Goal: Task Accomplishment & Management: Manage account settings

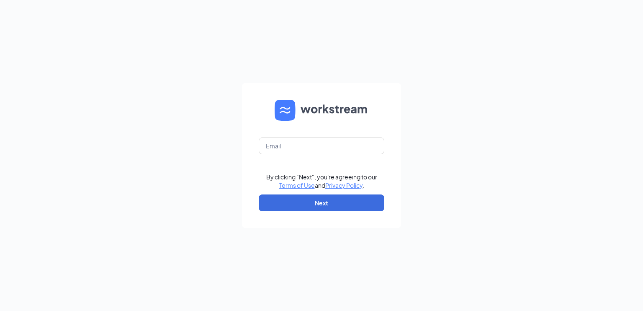
click at [298, 159] on form "By clicking "Next", you're agreeing to our Terms of Use and Privacy Policy . Ne…" at bounding box center [321, 155] width 159 height 145
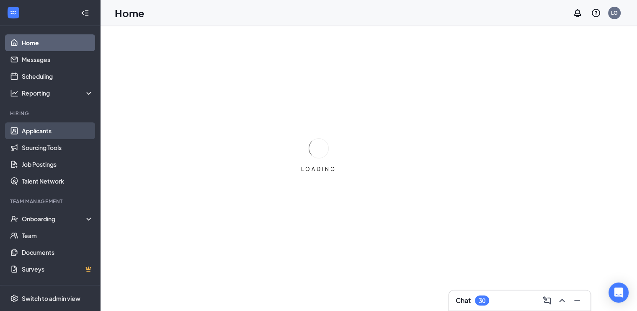
click at [62, 129] on link "Applicants" at bounding box center [58, 130] width 72 height 17
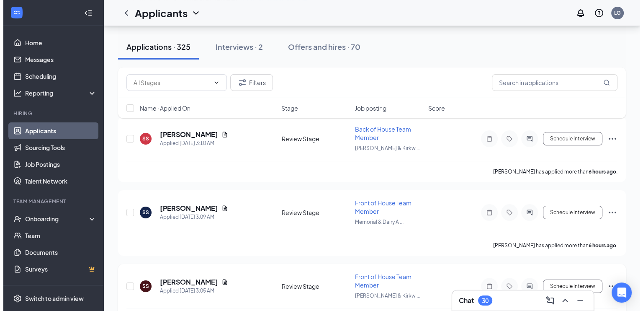
scroll to position [84, 0]
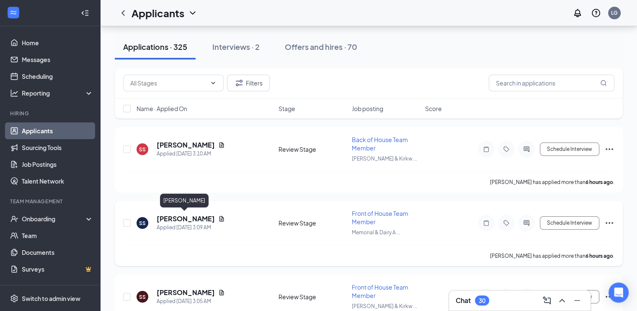
click at [168, 217] on h5 "[PERSON_NAME]" at bounding box center [186, 218] width 58 height 9
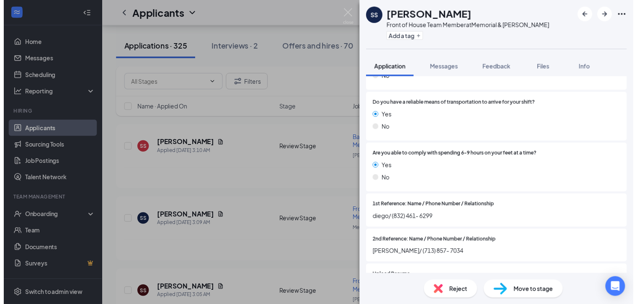
scroll to position [838, 0]
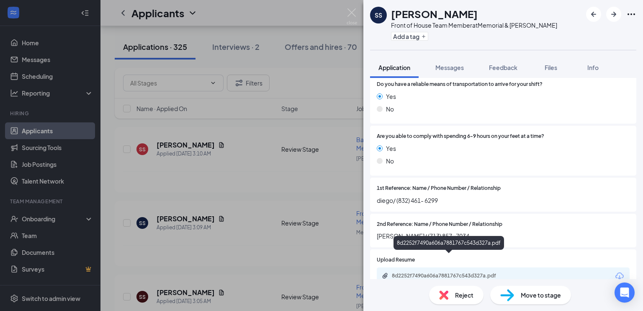
click at [410, 272] on div "8d2252f7490a606a7881767c543d327a.pdf" at bounding box center [450, 275] width 117 height 7
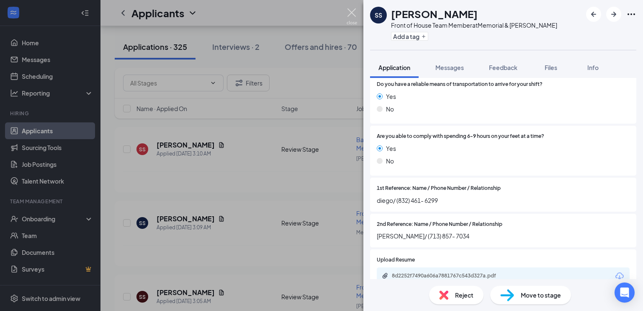
click at [349, 9] on img at bounding box center [352, 16] width 10 height 16
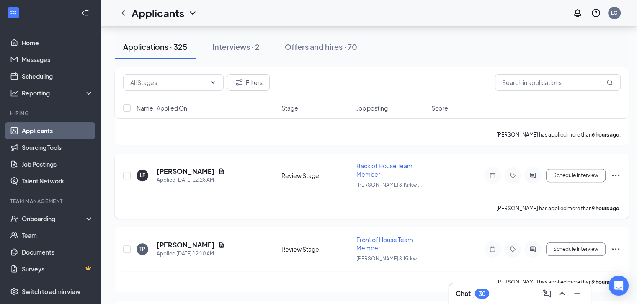
scroll to position [293, 0]
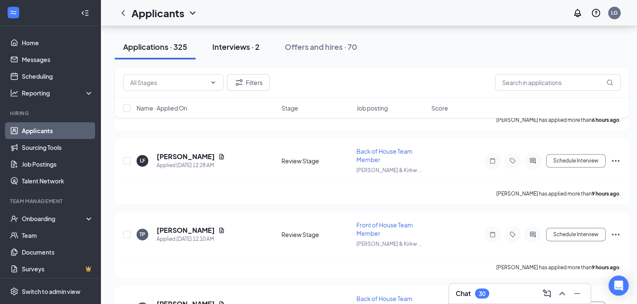
click at [236, 47] on div "Interviews · 2" at bounding box center [235, 46] width 47 height 10
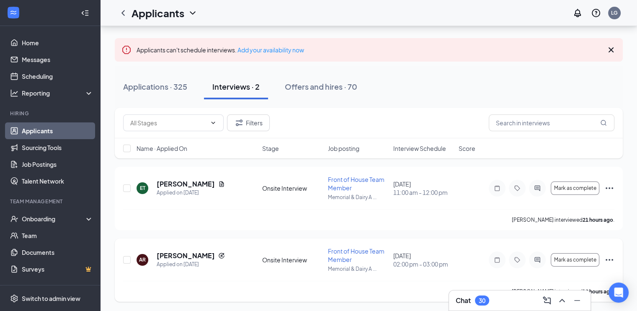
scroll to position [44, 0]
click at [558, 125] on input "text" at bounding box center [552, 122] width 126 height 17
click at [546, 121] on input "text" at bounding box center [552, 122] width 126 height 17
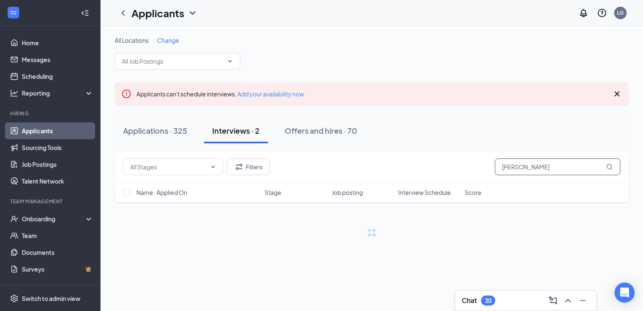
type input "[PERSON_NAME]"
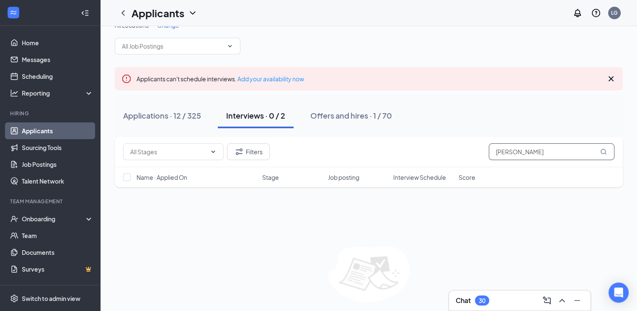
scroll to position [41, 0]
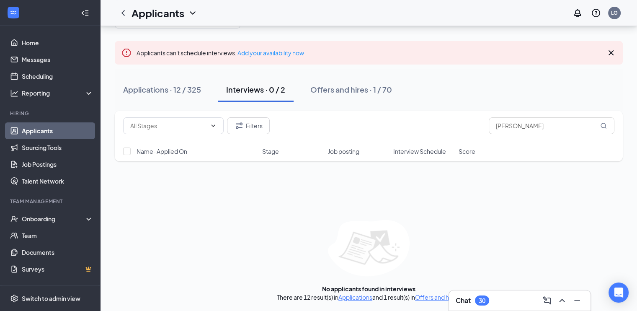
click at [180, 86] on div "Applications · 12 / 325" at bounding box center [162, 89] width 78 height 10
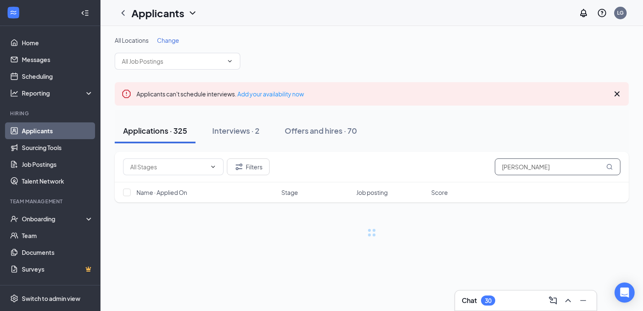
click at [528, 172] on input "[PERSON_NAME]" at bounding box center [558, 166] width 126 height 17
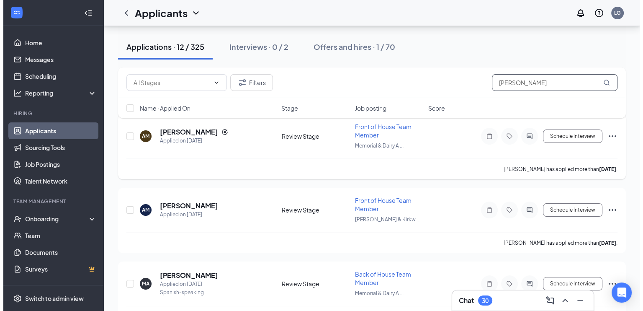
scroll to position [84, 0]
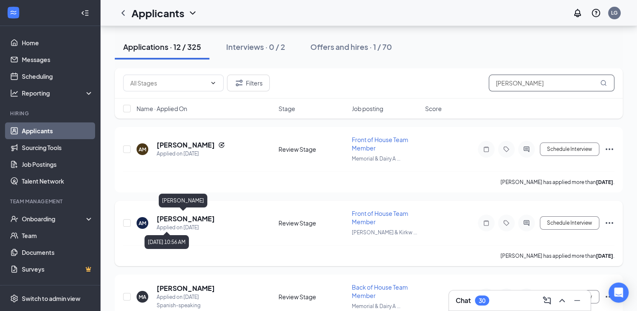
type input "[PERSON_NAME]"
click at [176, 217] on h5 "[PERSON_NAME]" at bounding box center [186, 218] width 58 height 9
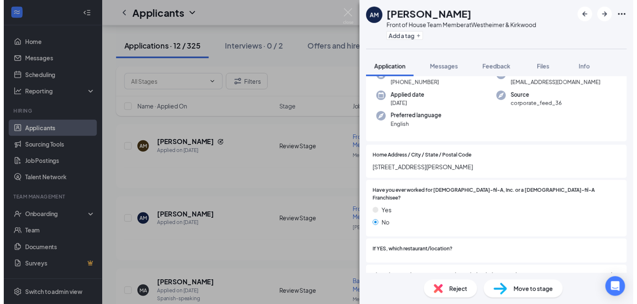
scroll to position [84, 0]
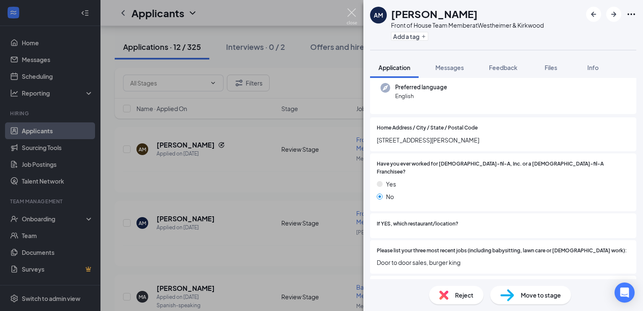
click at [350, 14] on img at bounding box center [352, 16] width 10 height 16
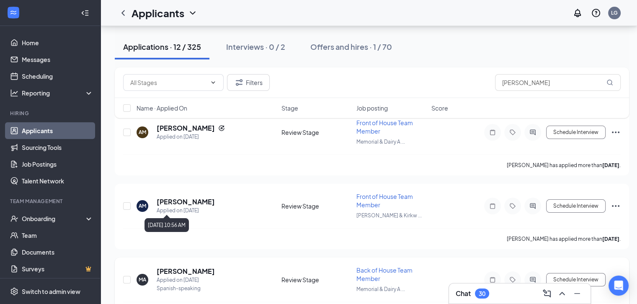
scroll to position [126, 0]
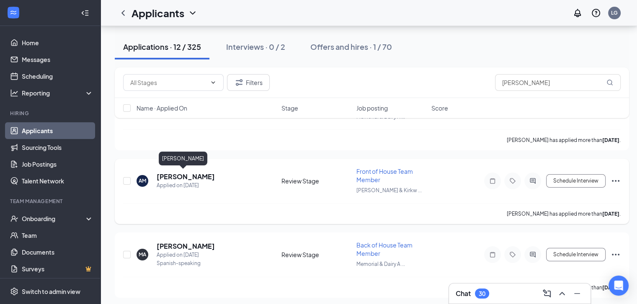
click at [191, 178] on h5 "[PERSON_NAME]" at bounding box center [186, 176] width 58 height 9
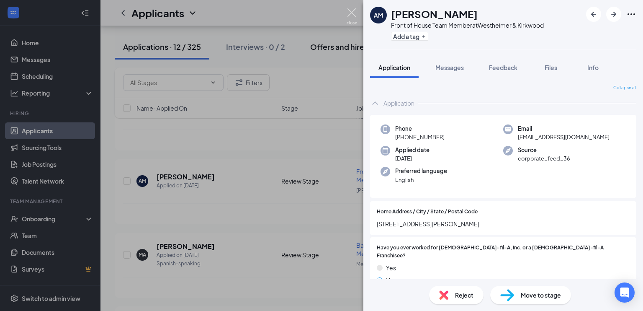
drag, startPoint x: 352, startPoint y: 13, endPoint x: 357, endPoint y: 54, distance: 40.9
click at [351, 14] on img at bounding box center [352, 16] width 10 height 16
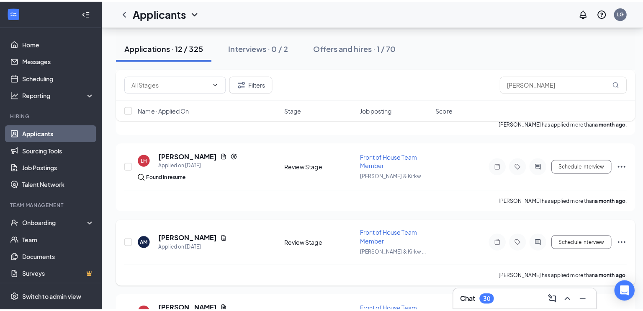
scroll to position [712, 0]
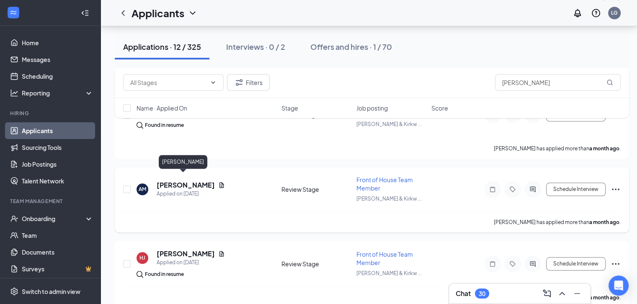
click at [170, 181] on h5 "[PERSON_NAME]" at bounding box center [186, 185] width 58 height 9
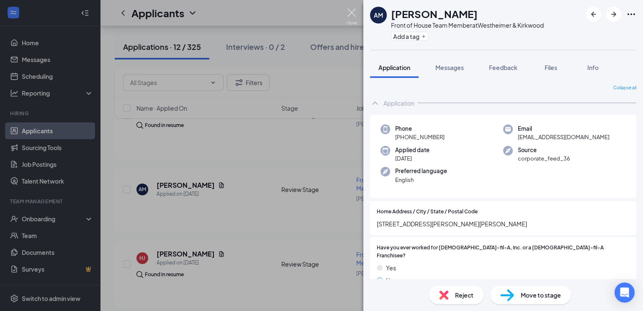
click at [349, 13] on img at bounding box center [352, 16] width 10 height 16
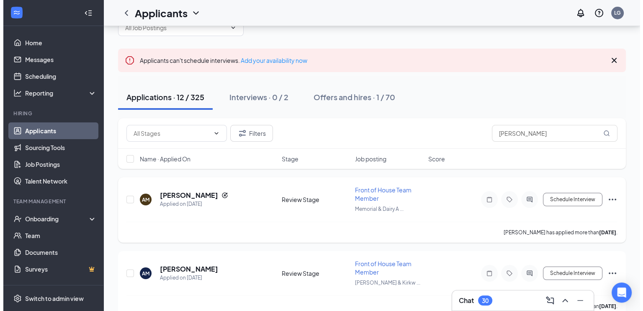
scroll to position [84, 0]
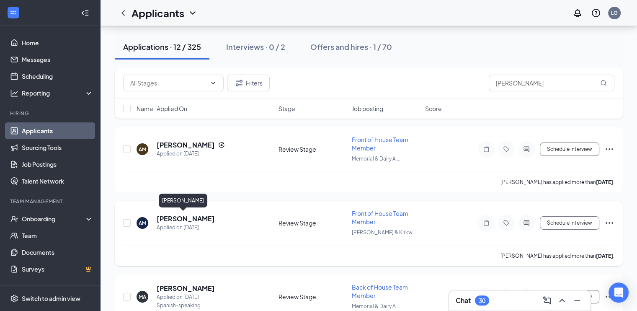
click at [186, 218] on h5 "[PERSON_NAME]" at bounding box center [186, 218] width 58 height 9
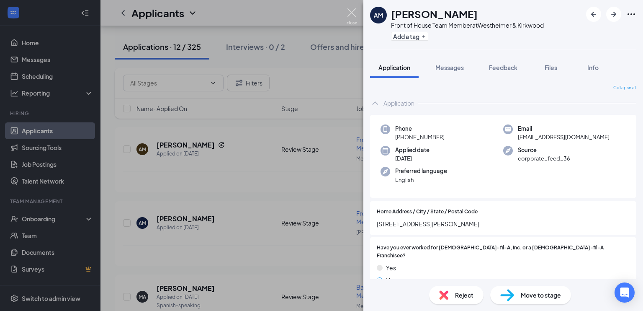
click at [351, 12] on img at bounding box center [352, 16] width 10 height 16
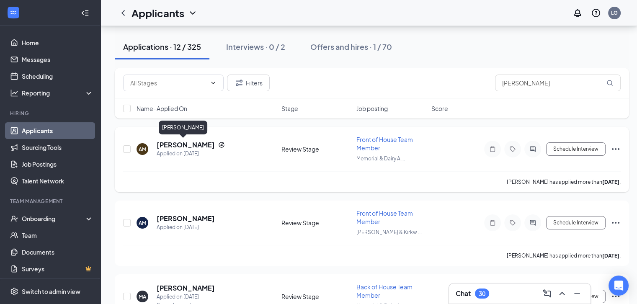
click at [169, 145] on h5 "[PERSON_NAME]" at bounding box center [186, 144] width 58 height 9
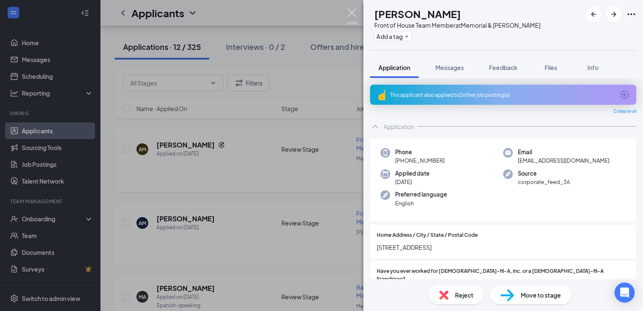
drag, startPoint x: 351, startPoint y: 15, endPoint x: 222, endPoint y: 151, distance: 187.8
click at [351, 15] on img at bounding box center [352, 16] width 10 height 16
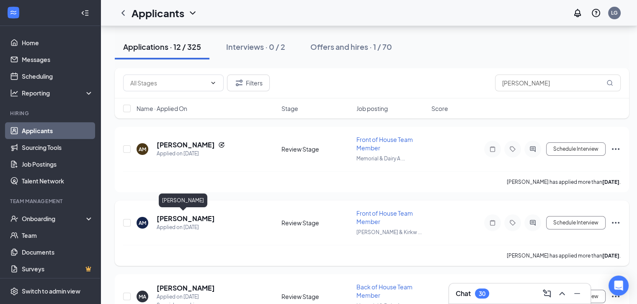
click at [186, 217] on h5 "[PERSON_NAME]" at bounding box center [186, 218] width 58 height 9
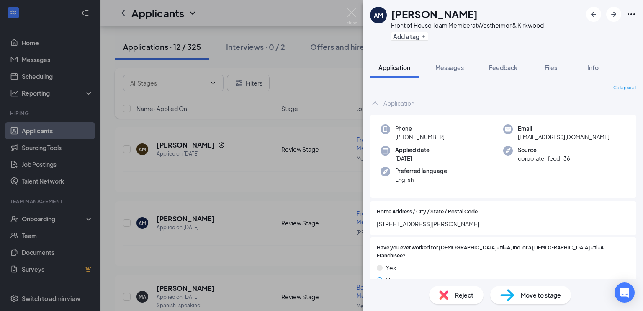
click at [355, 6] on div "AM [PERSON_NAME] Front of House Team Member at Westheimer & Kirkwood Add a tag …" at bounding box center [321, 155] width 643 height 311
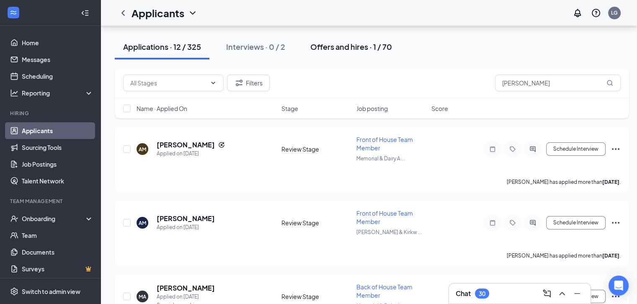
drag, startPoint x: 351, startPoint y: 12, endPoint x: 306, endPoint y: 39, distance: 52.7
click at [351, 12] on div "Applicants LG" at bounding box center [369, 13] width 537 height 26
click at [171, 145] on h5 "[PERSON_NAME]" at bounding box center [186, 144] width 58 height 9
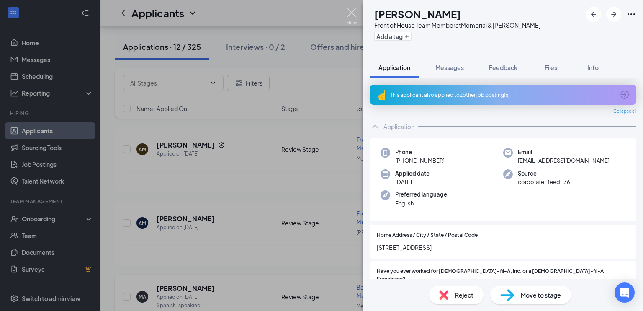
drag, startPoint x: 352, startPoint y: 10, endPoint x: 163, endPoint y: 278, distance: 327.6
click at [351, 11] on img at bounding box center [352, 16] width 10 height 16
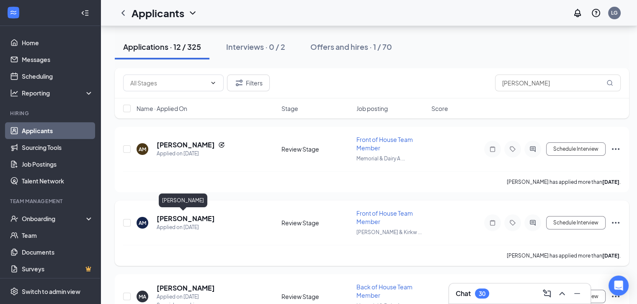
click at [177, 217] on h5 "[PERSON_NAME]" at bounding box center [186, 218] width 58 height 9
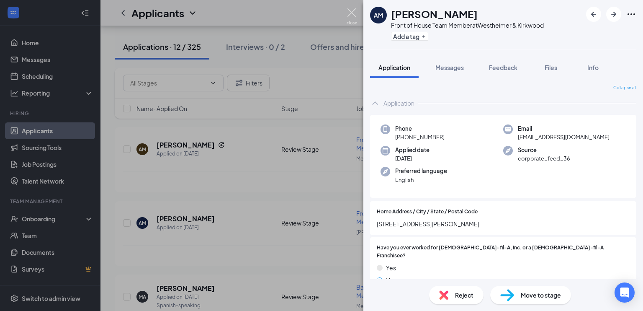
click at [350, 11] on img at bounding box center [352, 16] width 10 height 16
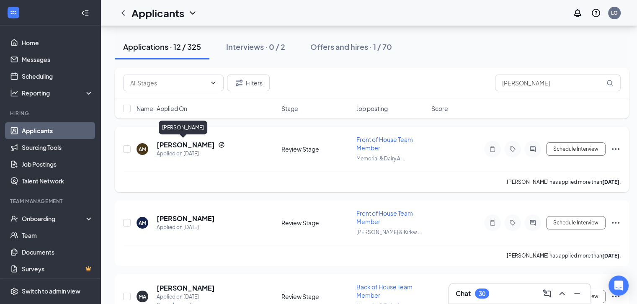
click at [188, 145] on h5 "[PERSON_NAME]" at bounding box center [186, 144] width 58 height 9
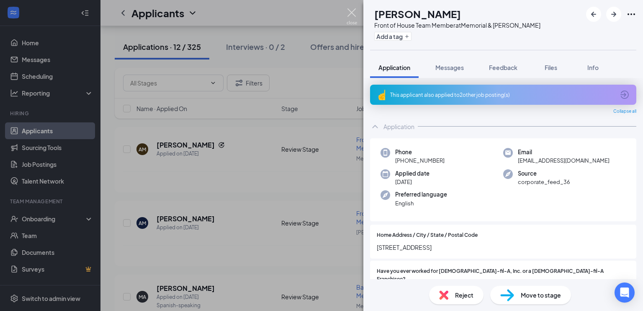
click at [351, 10] on img at bounding box center [352, 16] width 10 height 16
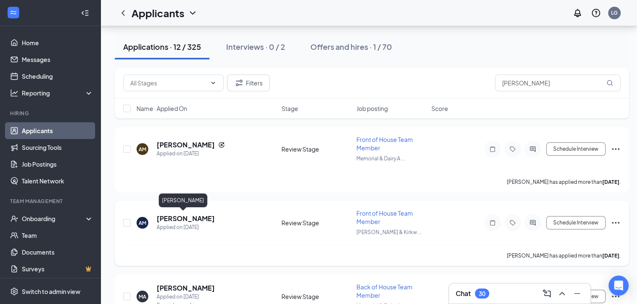
click at [176, 216] on h5 "[PERSON_NAME]" at bounding box center [186, 218] width 58 height 9
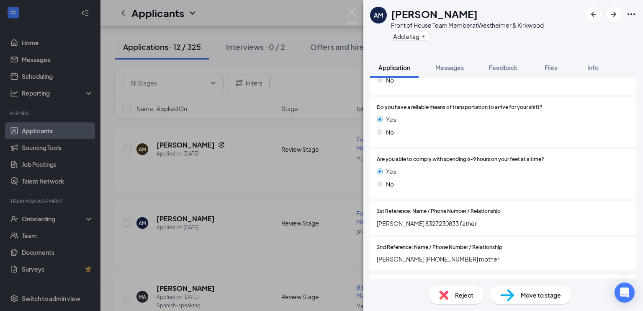
scroll to position [841, 0]
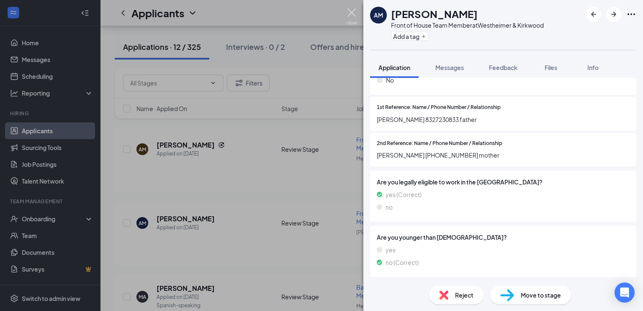
click at [351, 17] on img at bounding box center [352, 16] width 10 height 16
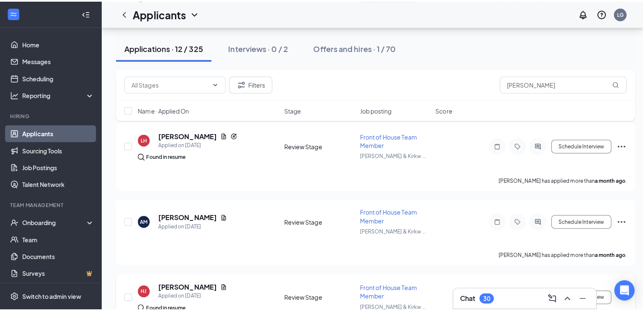
scroll to position [712, 0]
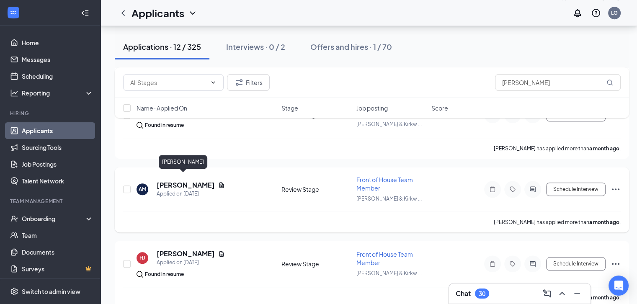
click at [184, 181] on h5 "[PERSON_NAME]" at bounding box center [186, 185] width 58 height 9
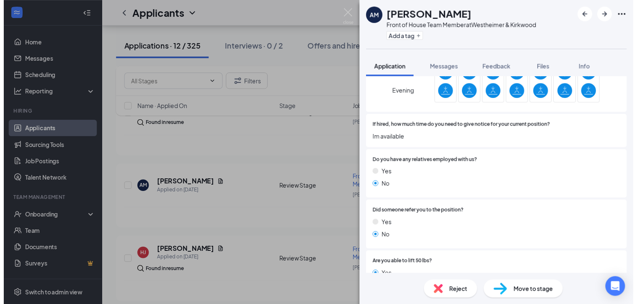
scroll to position [545, 0]
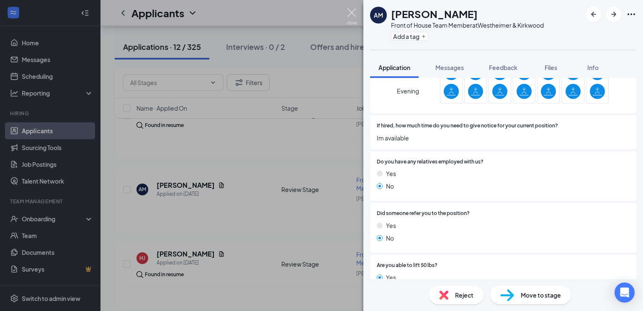
drag, startPoint x: 351, startPoint y: 10, endPoint x: 288, endPoint y: 118, distance: 125.4
click at [351, 10] on img at bounding box center [352, 16] width 10 height 16
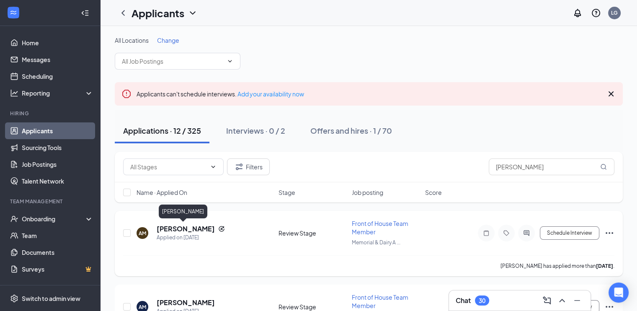
click at [187, 229] on h5 "[PERSON_NAME]" at bounding box center [186, 228] width 58 height 9
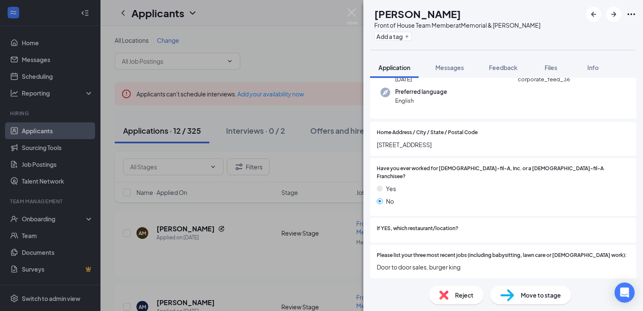
scroll to position [126, 0]
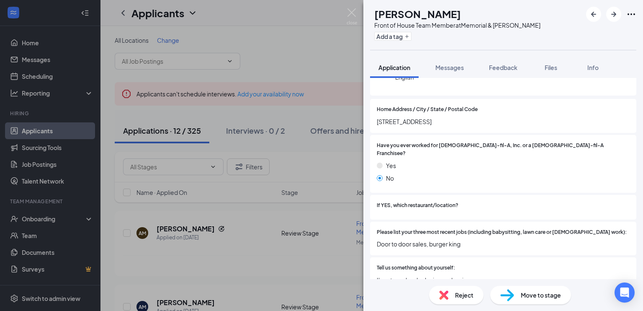
click at [462, 299] on span "Reject" at bounding box center [464, 294] width 18 height 9
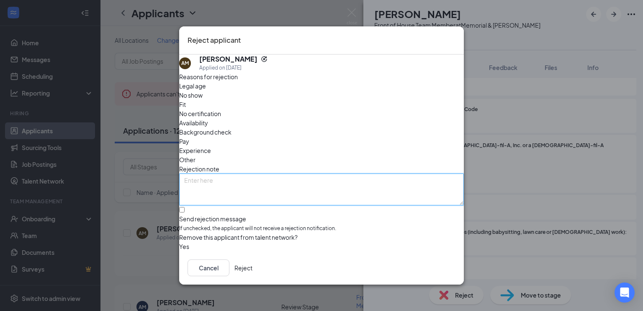
click at [211, 173] on textarea at bounding box center [321, 189] width 285 height 32
paste textarea "[PERSON_NAME] - Did not answer application outreach text"
drag, startPoint x: 231, startPoint y: 158, endPoint x: 133, endPoint y: 163, distance: 98.5
click at [133, 163] on div "Reject applicant AM [PERSON_NAME] Applied on [DATE] Reasons for rejection Legal…" at bounding box center [321, 155] width 643 height 311
type textarea "Did not answer application outreach text"
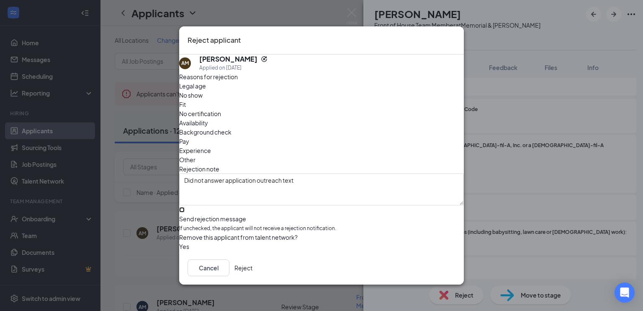
click at [185, 207] on input "Send rejection message If unchecked, the applicant will not receive a rejection…" at bounding box center [181, 209] width 5 height 5
checkbox input "true"
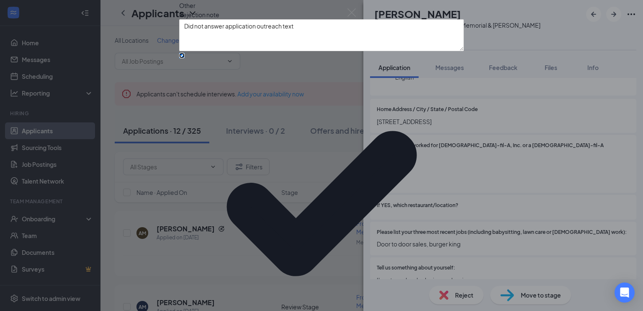
scroll to position [48, 0]
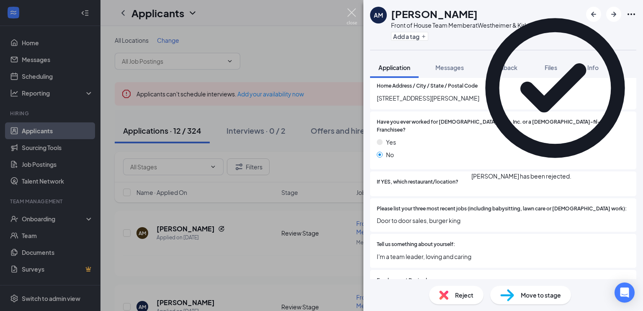
click at [348, 17] on img at bounding box center [352, 16] width 10 height 16
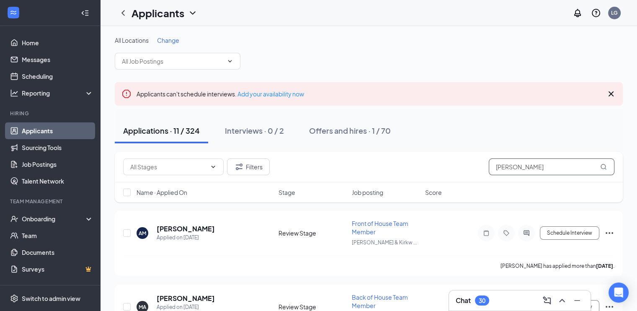
drag, startPoint x: 473, startPoint y: 165, endPoint x: 402, endPoint y: 158, distance: 71.1
click at [402, 158] on div "Filters [PERSON_NAME]" at bounding box center [368, 166] width 491 height 17
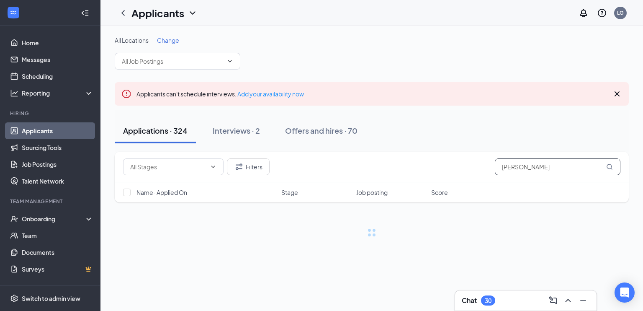
type input "[PERSON_NAME]"
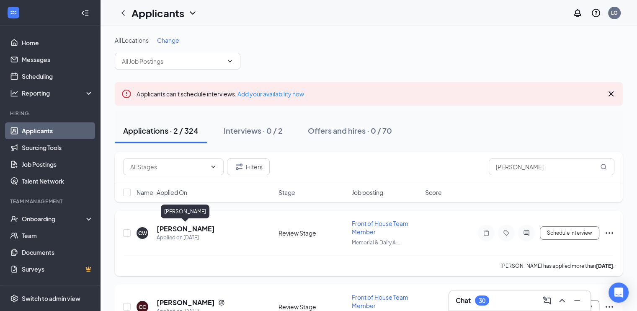
click at [201, 229] on h5 "[PERSON_NAME]" at bounding box center [186, 228] width 58 height 9
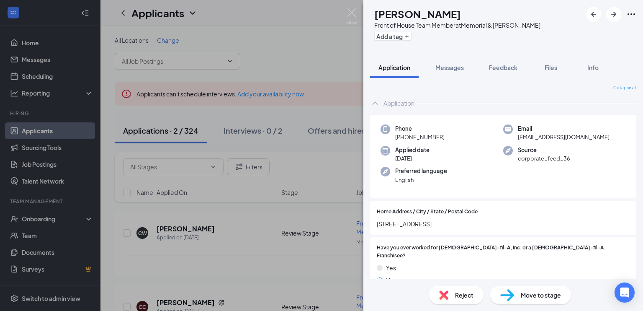
click at [460, 299] on span "Reject" at bounding box center [464, 294] width 18 height 9
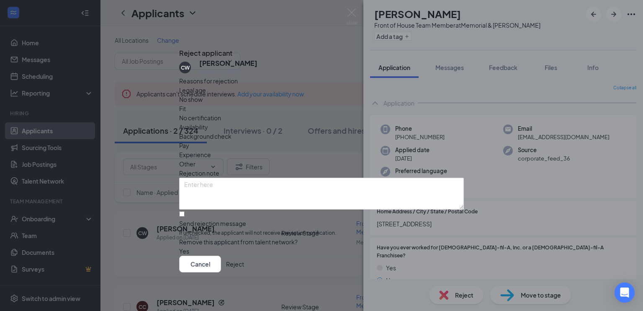
click at [208, 122] on span "Availability" at bounding box center [193, 126] width 29 height 9
click at [185, 211] on input "Send rejection message If unchecked, the applicant will not receive a rejection…" at bounding box center [181, 213] width 5 height 5
checkbox input "true"
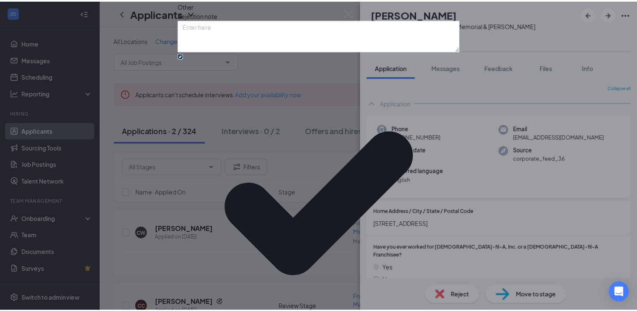
scroll to position [48, 0]
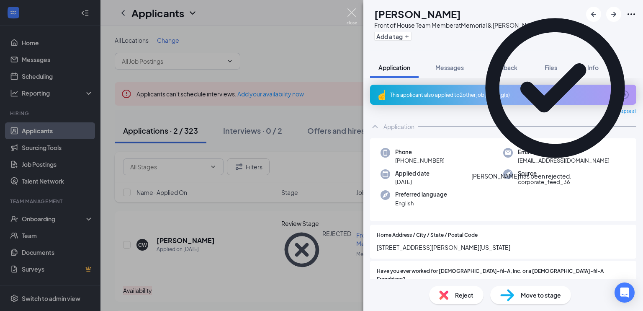
drag, startPoint x: 354, startPoint y: 14, endPoint x: 628, endPoint y: 122, distance: 295.0
click at [353, 14] on img at bounding box center [352, 16] width 10 height 16
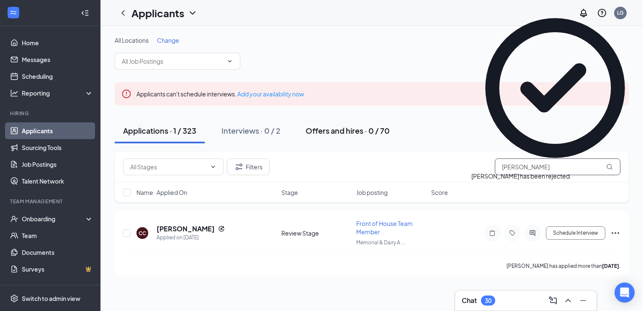
drag, startPoint x: 517, startPoint y: 165, endPoint x: 374, endPoint y: 142, distance: 145.1
click at [399, 148] on div "All Locations Change Applicants can't schedule interviews. Add your availabilit…" at bounding box center [372, 156] width 514 height 240
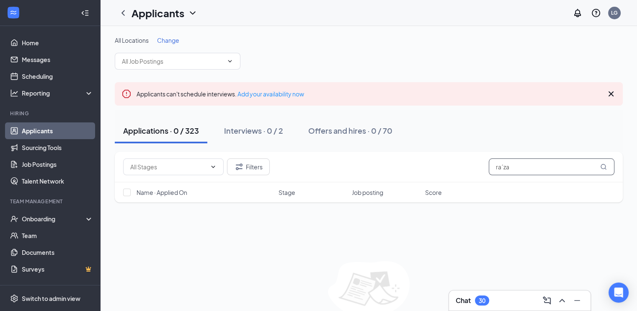
drag, startPoint x: 517, startPoint y: 166, endPoint x: 462, endPoint y: 156, distance: 56.2
click at [462, 156] on div "Filters ra´za" at bounding box center [369, 167] width 508 height 31
paste input "[PERSON_NAME]’Zaeil [PERSON_NAME]"
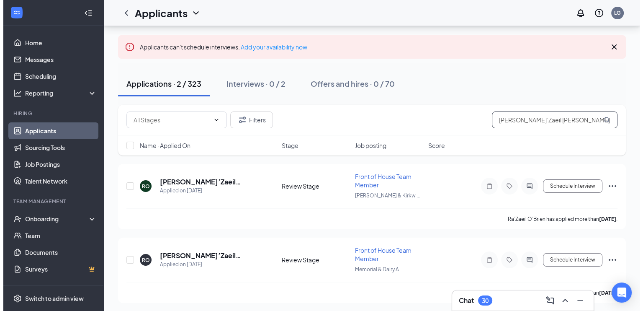
scroll to position [47, 0]
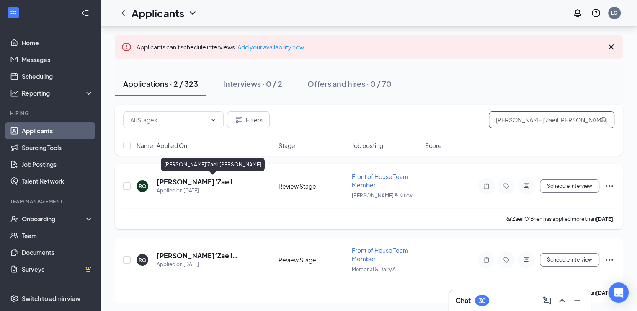
type input "[PERSON_NAME]’Zaeil [PERSON_NAME]"
click at [204, 181] on h5 "[PERSON_NAME]’Zaeil [PERSON_NAME]" at bounding box center [206, 181] width 99 height 9
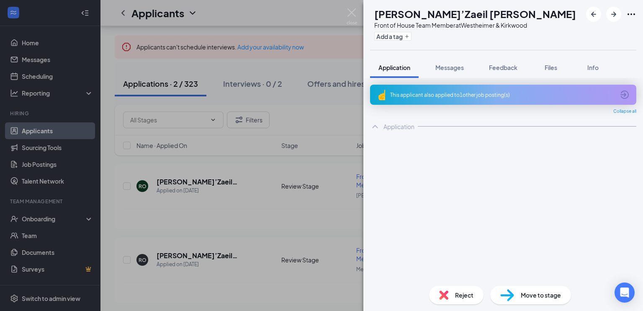
click at [471, 290] on span "Reject" at bounding box center [464, 294] width 18 height 9
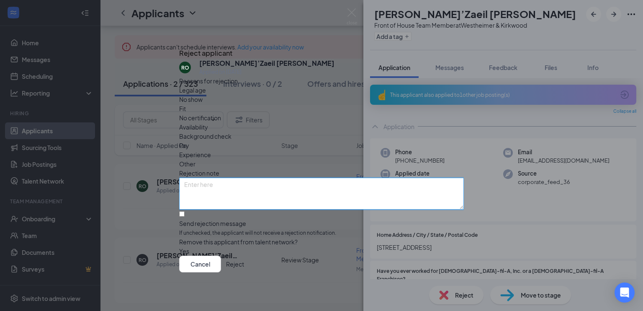
click at [226, 178] on textarea at bounding box center [321, 194] width 285 height 32
paste textarea "[PERSON_NAME]’Zaeil [PERSON_NAME]"
drag, startPoint x: 253, startPoint y: 166, endPoint x: 162, endPoint y: 150, distance: 92.4
click at [162, 150] on div "Reject applicant RO Ra’Zaeil O’Brien Applied on [DATE] Reasons for rejection Le…" at bounding box center [321, 155] width 643 height 311
click at [283, 178] on textarea "[PERSON_NAME]’Zaeil [PERSON_NAME]" at bounding box center [321, 194] width 285 height 32
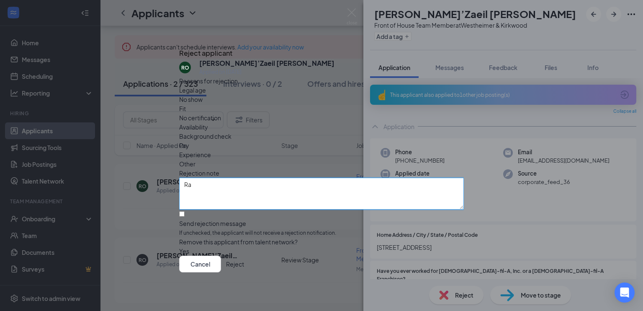
type textarea "R"
paste textarea "Did not answer application outreach text"
type textarea "Did not answer application outreach text"
click at [185, 211] on input "Send rejection message If unchecked, the applicant will not receive a rejection…" at bounding box center [181, 213] width 5 height 5
checkbox input "true"
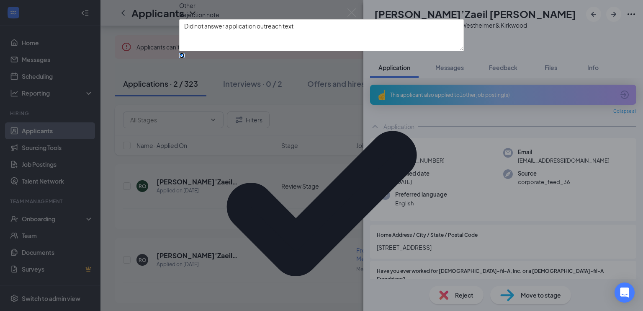
scroll to position [6, 0]
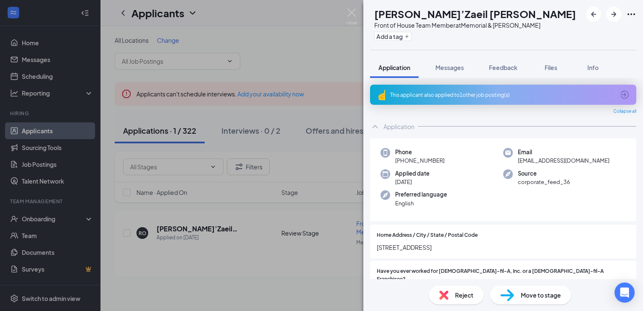
click at [462, 301] on div "Reject" at bounding box center [456, 295] width 54 height 18
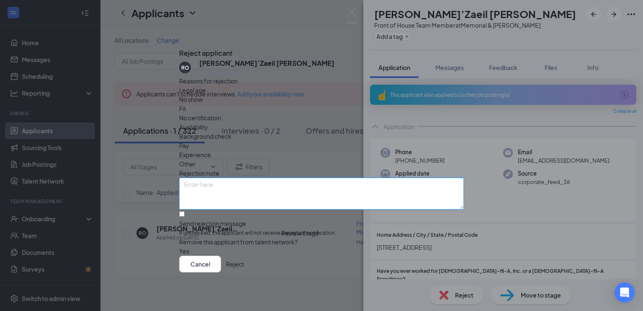
click at [201, 178] on textarea at bounding box center [321, 194] width 285 height 32
paste textarea "Did not answer application outreach text"
type textarea "Did not answer application outreach text"
drag, startPoint x: 191, startPoint y: 197, endPoint x: 193, endPoint y: 203, distance: 6.1
click at [185, 211] on input "Send rejection message If unchecked, the applicant will not receive a rejection…" at bounding box center [181, 213] width 5 height 5
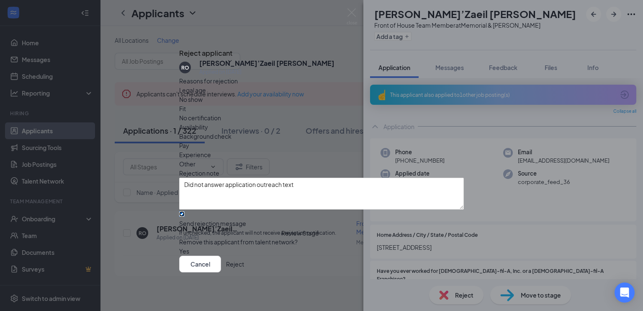
checkbox input "true"
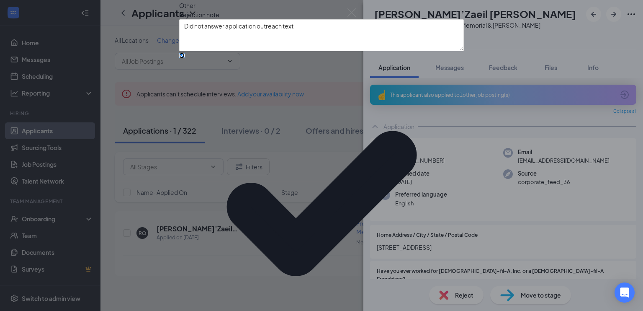
scroll to position [48, 0]
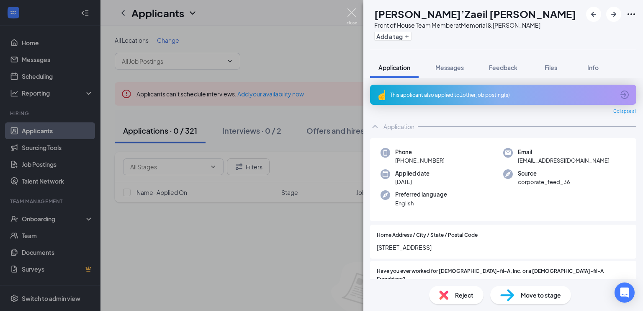
click at [349, 15] on img at bounding box center [352, 16] width 10 height 16
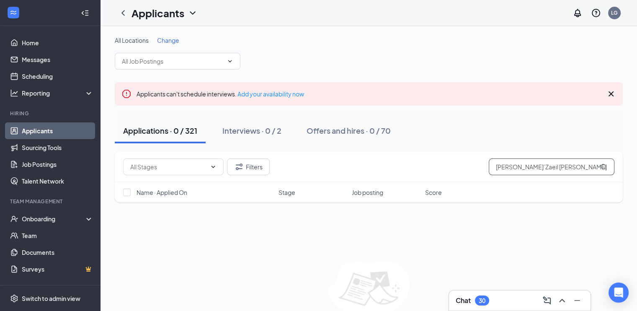
drag, startPoint x: 483, startPoint y: 162, endPoint x: 395, endPoint y: 156, distance: 89.0
click at [395, 156] on div "Filters Ra’Zaeil O’Brien" at bounding box center [369, 167] width 508 height 31
type input "hansel"
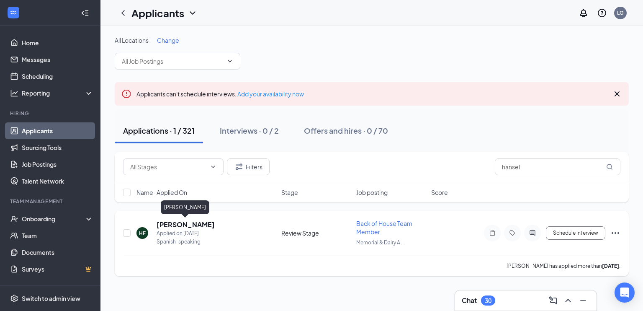
click at [203, 223] on h5 "[PERSON_NAME]" at bounding box center [186, 224] width 58 height 9
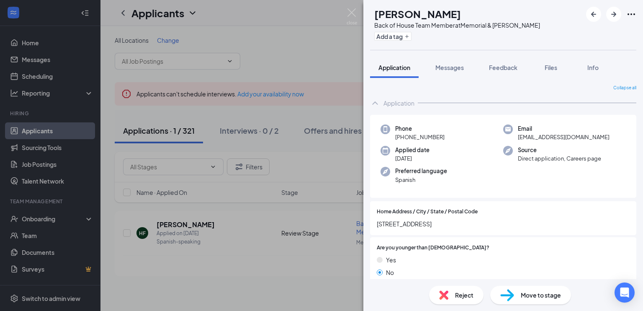
click at [468, 292] on span "Reject" at bounding box center [464, 294] width 18 height 9
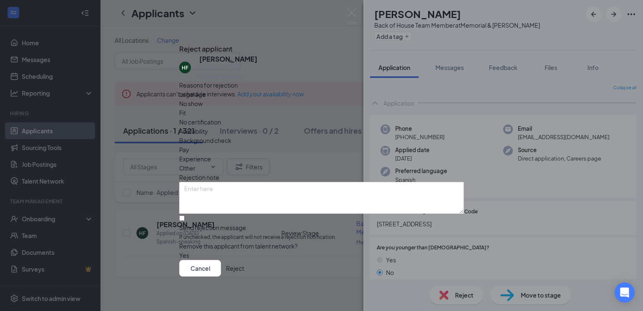
click at [186, 116] on span "Fit" at bounding box center [182, 112] width 7 height 9
click at [282, 183] on textarea at bounding box center [321, 198] width 285 height 32
click at [185, 215] on input "Send rejection message If unchecked, the applicant will not receive a rejection…" at bounding box center [181, 217] width 5 height 5
checkbox input "true"
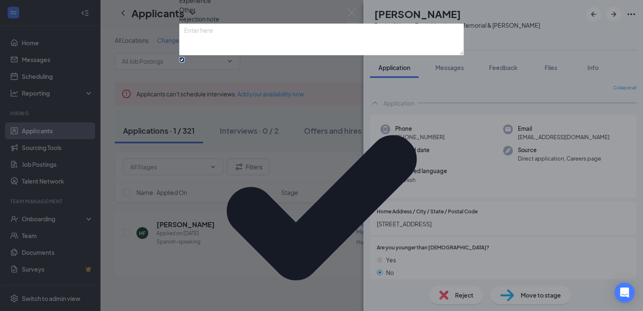
scroll to position [57, 0]
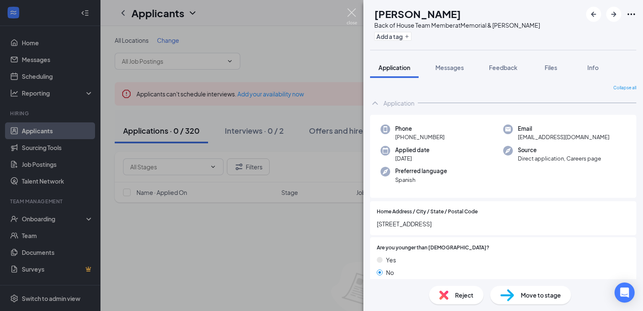
drag, startPoint x: 349, startPoint y: 13, endPoint x: 361, endPoint y: 67, distance: 55.2
click at [349, 13] on img at bounding box center [352, 16] width 10 height 16
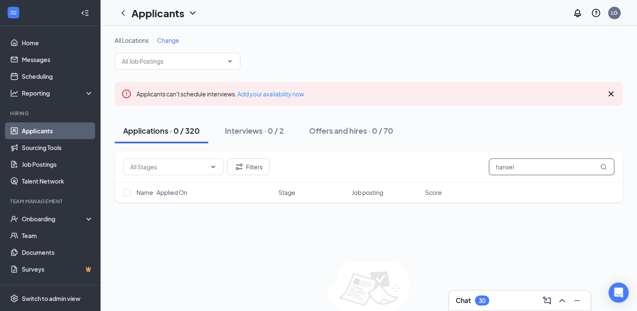
drag, startPoint x: 538, startPoint y: 166, endPoint x: 435, endPoint y: 156, distance: 103.1
click at [437, 156] on div "Filters hansel" at bounding box center [369, 167] width 508 height 31
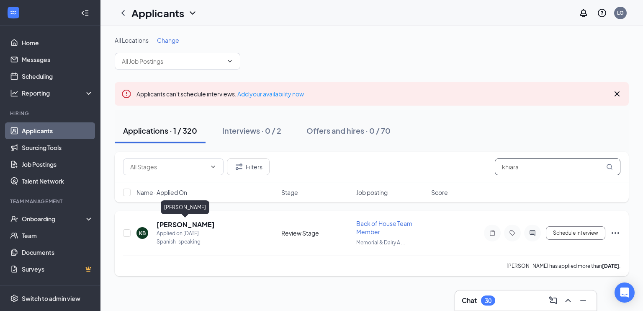
type input "khiara"
click at [203, 224] on h5 "[PERSON_NAME]" at bounding box center [186, 224] width 58 height 9
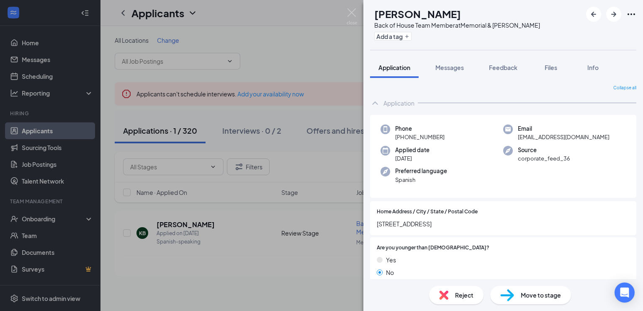
click at [464, 296] on span "Reject" at bounding box center [464, 294] width 18 height 9
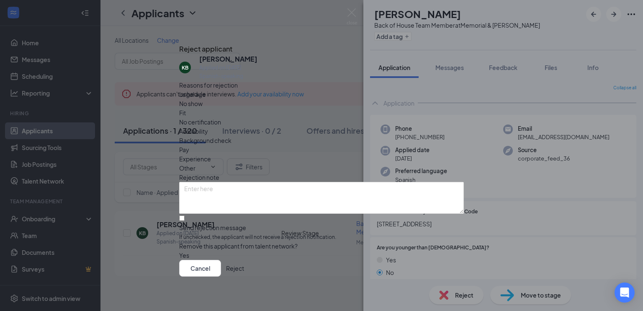
click at [208, 126] on span "Availability" at bounding box center [193, 130] width 29 height 9
click at [185, 215] on input "Send rejection message If unchecked, the applicant will not receive a rejection…" at bounding box center [181, 217] width 5 height 5
checkbox input "true"
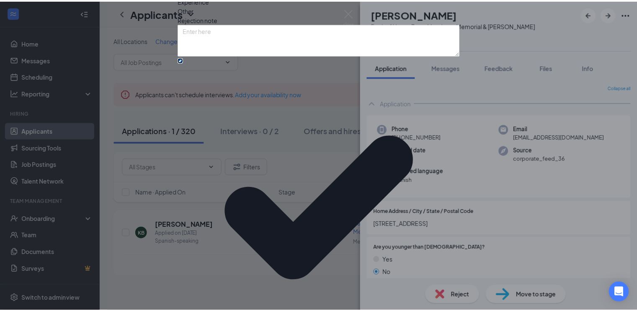
scroll to position [57, 0]
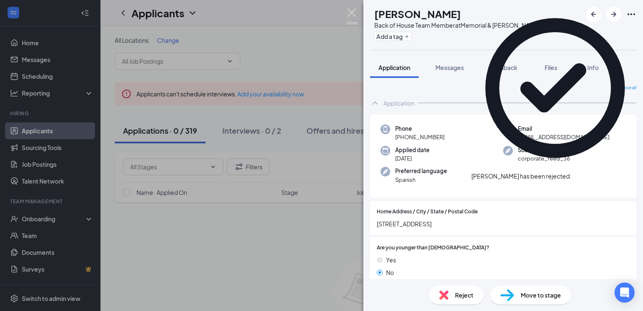
drag, startPoint x: 351, startPoint y: 13, endPoint x: 311, endPoint y: 150, distance: 142.5
click at [350, 13] on img at bounding box center [352, 16] width 10 height 16
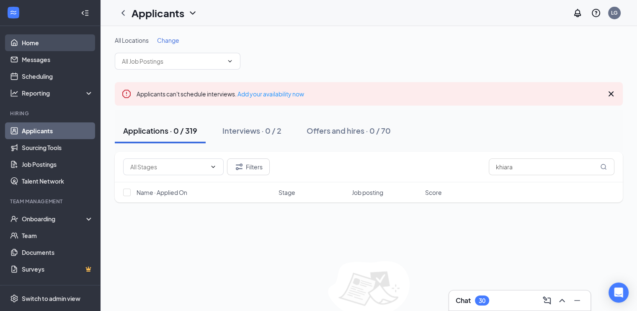
click at [29, 39] on link "Home" at bounding box center [58, 42] width 72 height 17
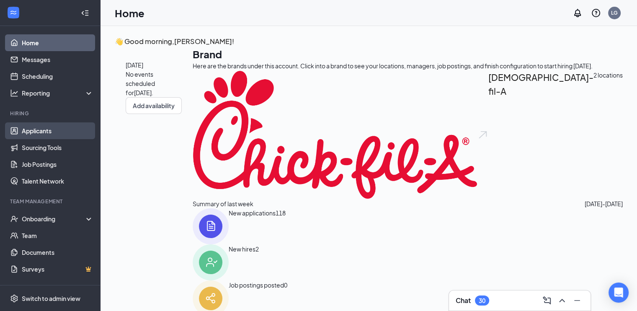
click at [49, 129] on link "Applicants" at bounding box center [58, 130] width 72 height 17
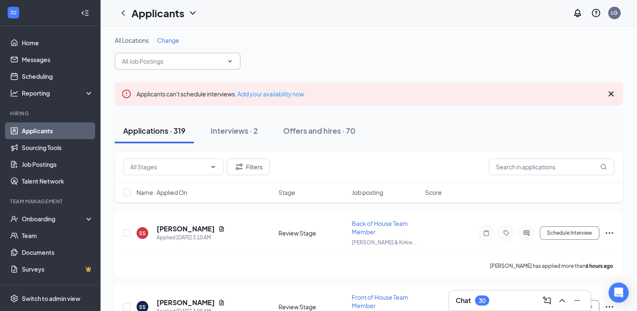
click at [227, 59] on icon "ChevronDown" at bounding box center [230, 61] width 7 height 7
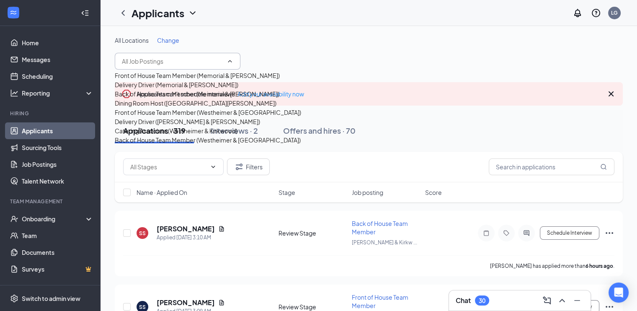
click at [174, 98] on div "Back of House Team Member (Memorial & [PERSON_NAME])" at bounding box center [197, 93] width 165 height 9
type input "Back of House Team Member (Memorial & [PERSON_NAME])"
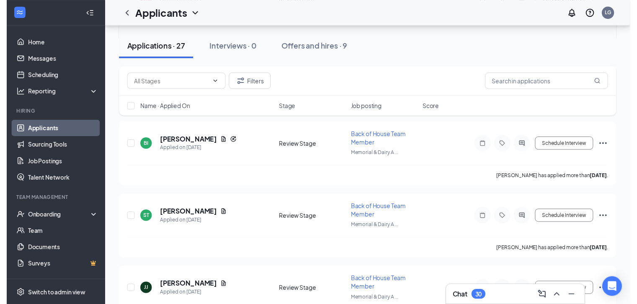
scroll to position [838, 0]
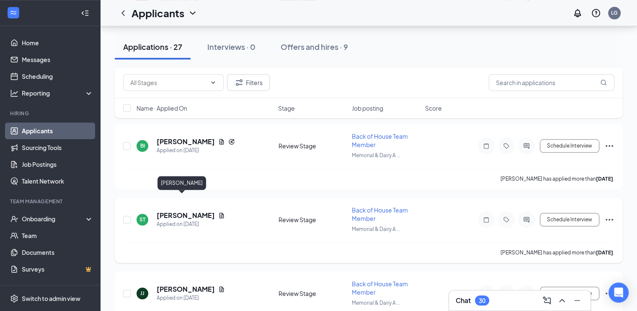
click at [166, 211] on h5 "[PERSON_NAME]" at bounding box center [186, 215] width 58 height 9
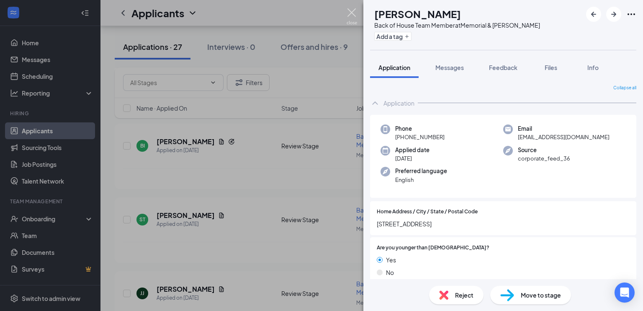
click at [347, 10] on img at bounding box center [352, 16] width 10 height 16
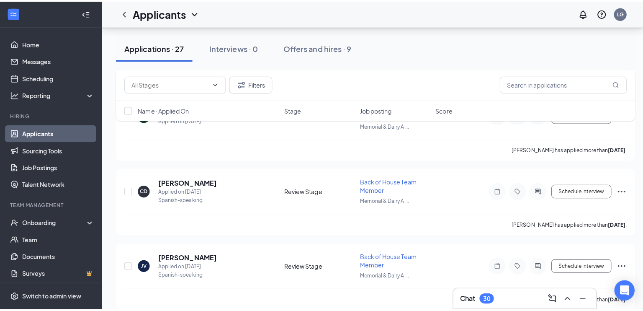
scroll to position [1257, 0]
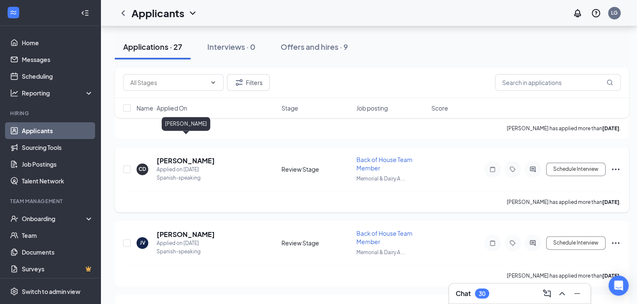
click at [206, 156] on h5 "[PERSON_NAME]" at bounding box center [186, 160] width 58 height 9
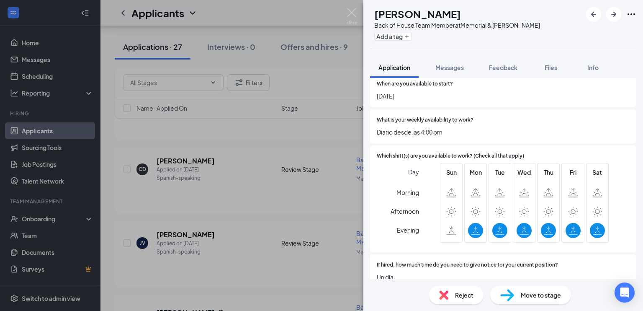
scroll to position [168, 0]
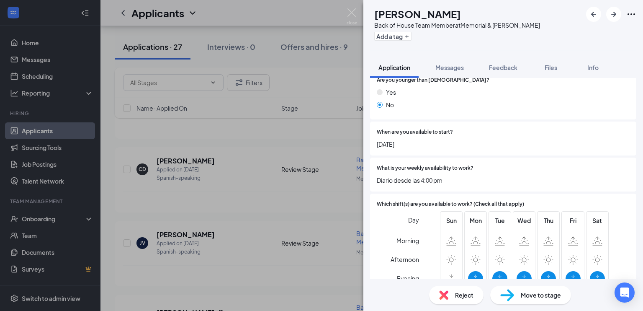
click at [454, 293] on div "Reject" at bounding box center [456, 295] width 54 height 18
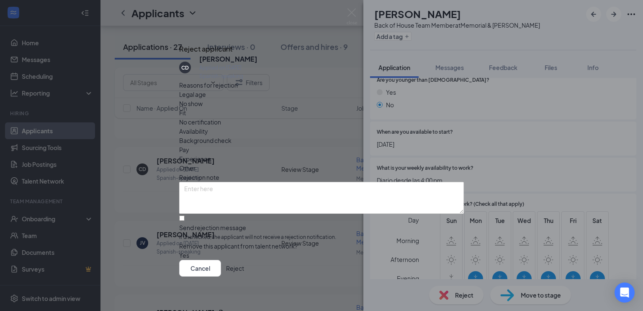
click at [208, 126] on span "Availability" at bounding box center [193, 130] width 29 height 9
click at [187, 203] on div "CD [PERSON_NAME] Applied on [DATE] Spanish-speaking Reasons for rejection Legal…" at bounding box center [321, 156] width 285 height 205
click at [185, 215] on input "Send rejection message If unchecked, the applicant will not receive a rejection…" at bounding box center [181, 217] width 5 height 5
checkbox input "true"
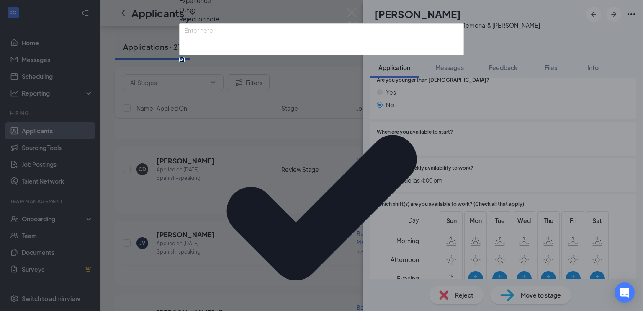
scroll to position [57, 0]
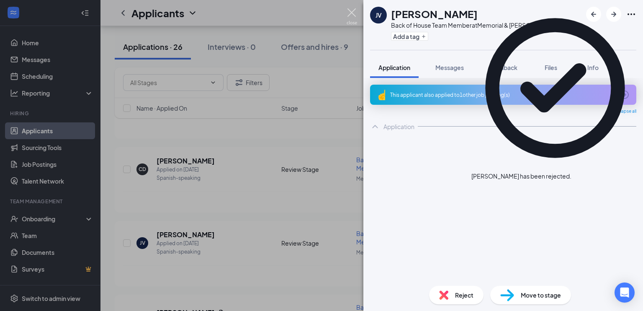
click at [351, 13] on img at bounding box center [352, 16] width 10 height 16
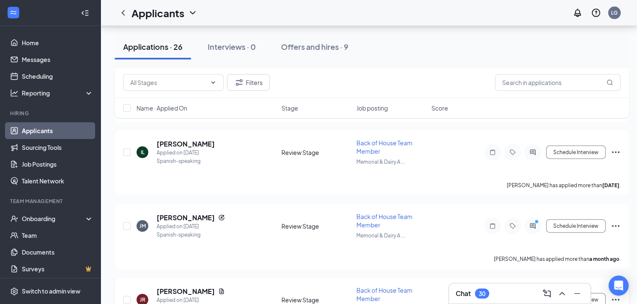
scroll to position [1809, 0]
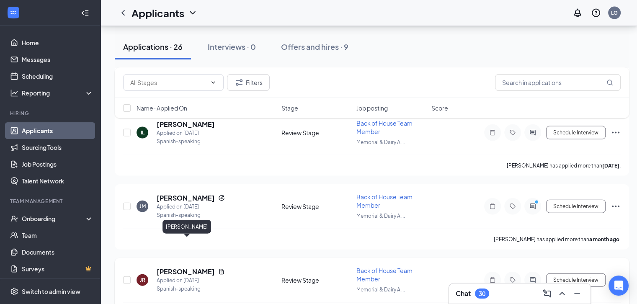
click at [194, 267] on h5 "[PERSON_NAME]" at bounding box center [186, 271] width 58 height 9
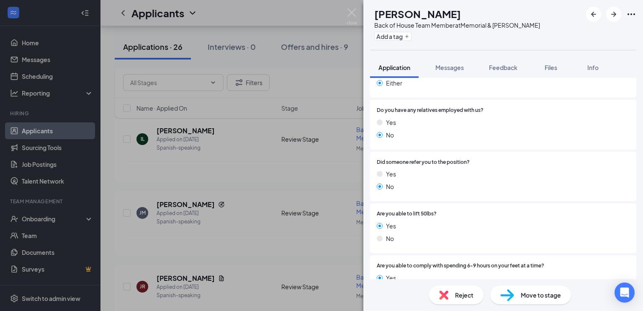
scroll to position [675, 0]
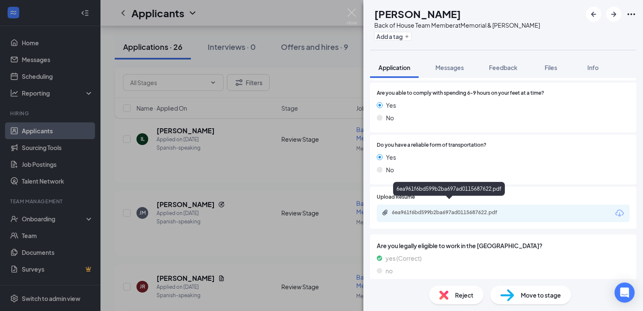
click at [473, 209] on div "6ea961f6bd599b2ba697ad0115687622.pdf" at bounding box center [450, 212] width 117 height 7
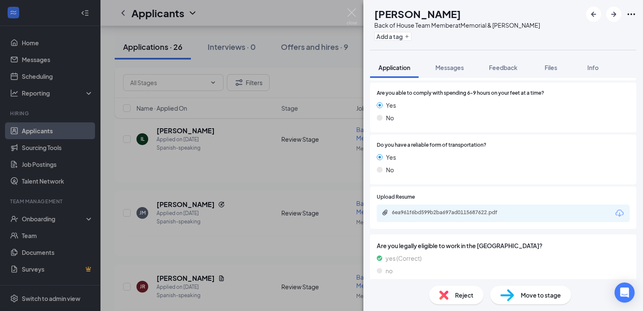
scroll to position [672, 0]
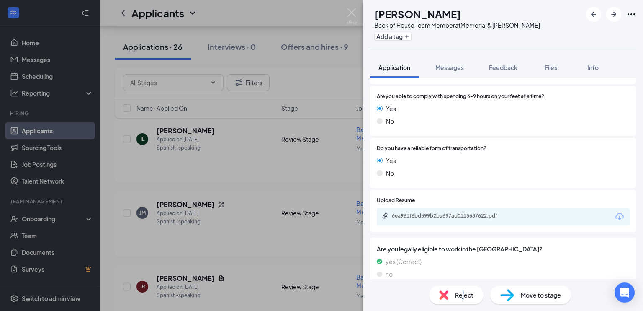
click at [463, 296] on span "Reject" at bounding box center [464, 294] width 18 height 9
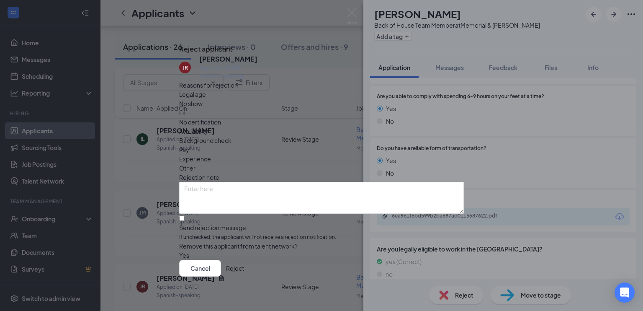
click at [283, 116] on div "Fit" at bounding box center [321, 112] width 285 height 9
click at [185, 215] on input "Send rejection message If unchecked, the applicant will not receive a rejection…" at bounding box center [181, 217] width 5 height 5
checkbox input "true"
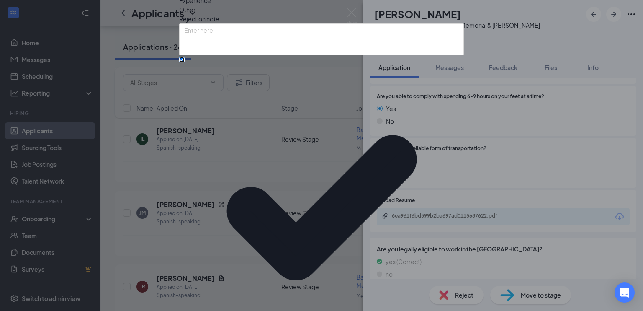
scroll to position [57, 0]
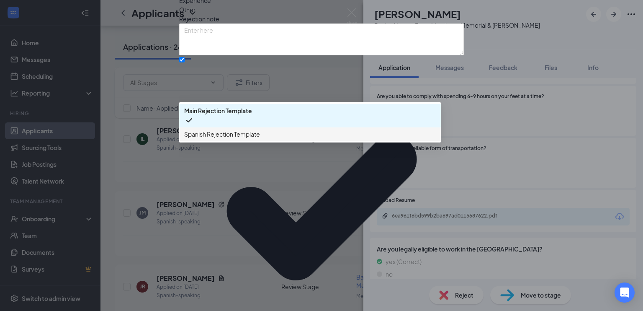
click at [255, 139] on span "Spanish Rejection Template" at bounding box center [222, 133] width 76 height 9
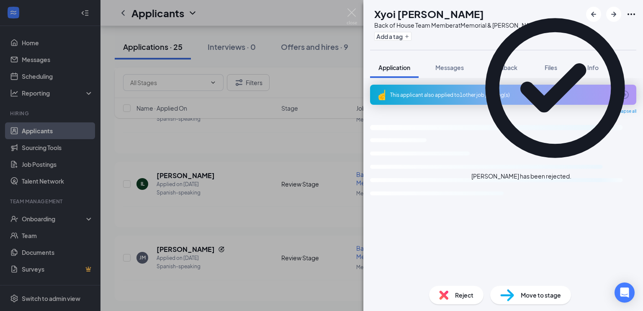
scroll to position [1730, 0]
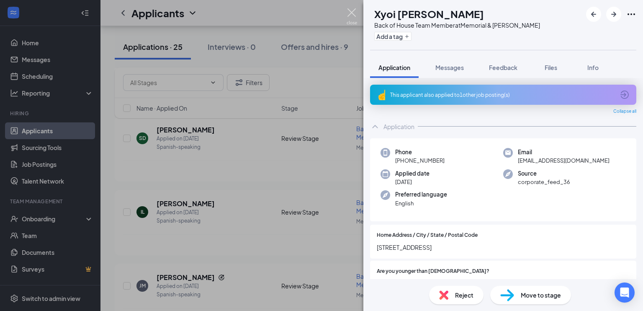
click at [348, 12] on img at bounding box center [352, 16] width 10 height 16
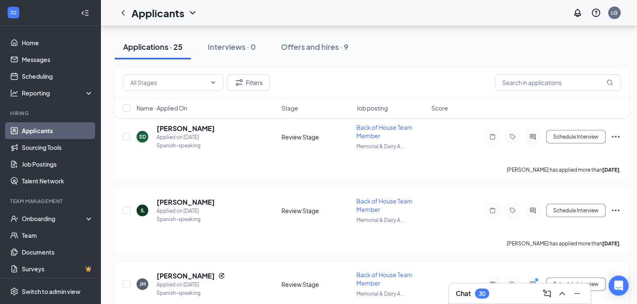
scroll to position [1736, 0]
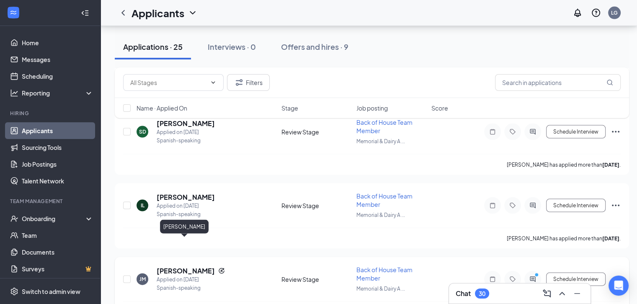
click at [194, 266] on h5 "[PERSON_NAME]" at bounding box center [186, 270] width 58 height 9
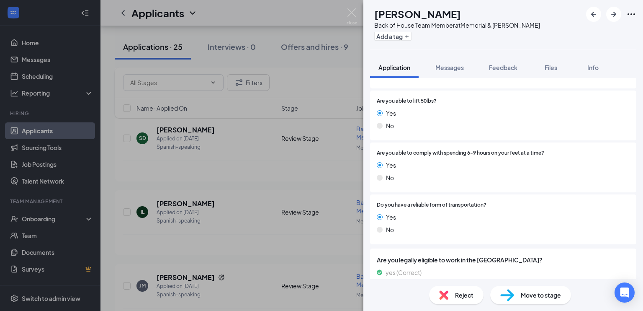
scroll to position [754, 0]
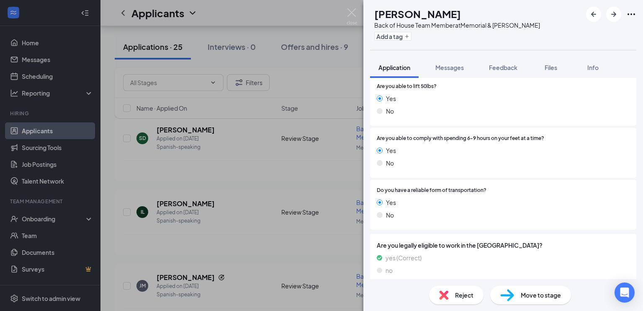
click at [454, 292] on div "Reject" at bounding box center [456, 295] width 54 height 18
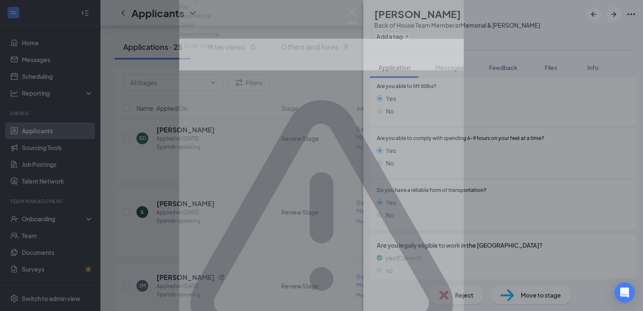
scroll to position [750, 0]
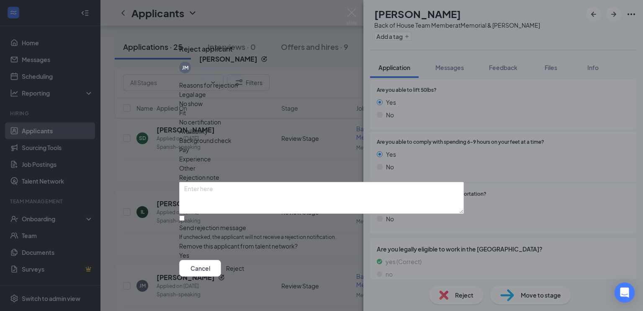
click at [208, 126] on span "Availability" at bounding box center [193, 130] width 29 height 9
click at [185, 215] on input "Send rejection message If unchecked, the applicant will not receive a rejection…" at bounding box center [181, 217] width 5 height 5
checkbox input "true"
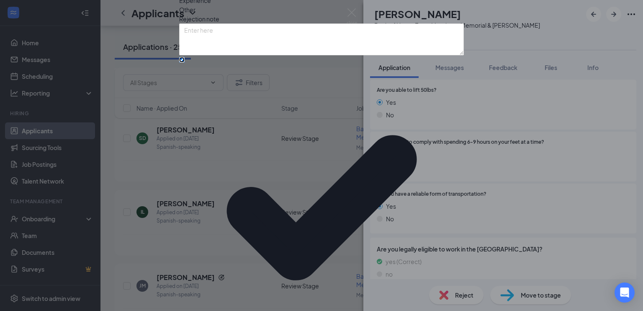
scroll to position [57, 0]
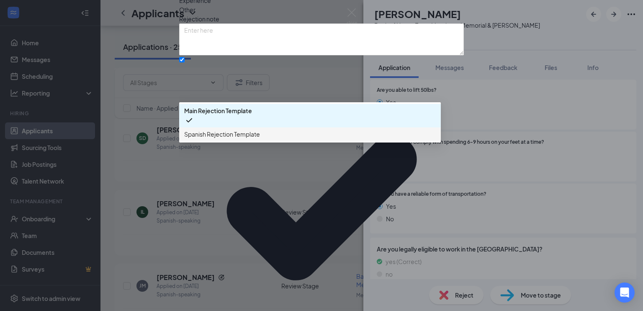
click at [253, 139] on span "Spanish Rejection Template" at bounding box center [222, 133] width 76 height 9
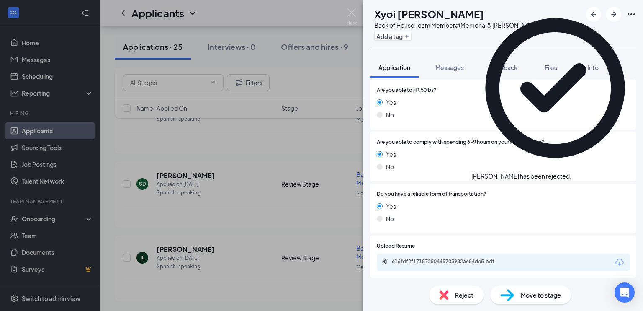
scroll to position [1657, 0]
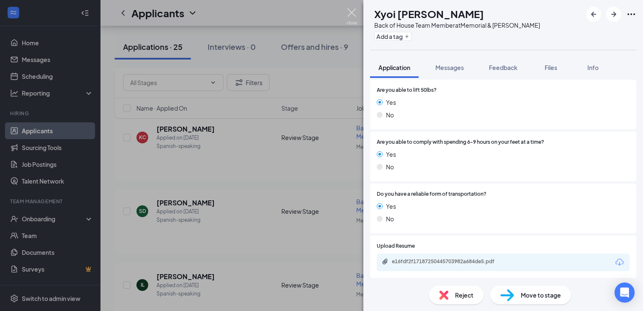
drag, startPoint x: 352, startPoint y: 10, endPoint x: 85, endPoint y: 284, distance: 382.1
click at [352, 10] on img at bounding box center [352, 16] width 10 height 16
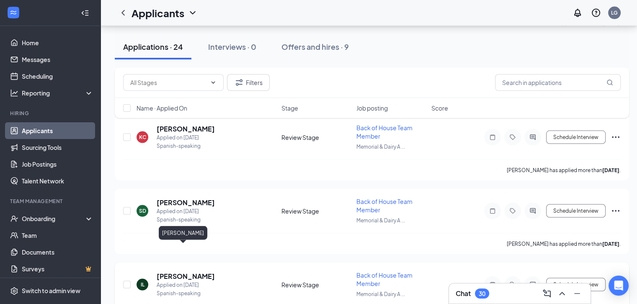
click at [177, 272] on h5 "[PERSON_NAME]" at bounding box center [186, 276] width 58 height 9
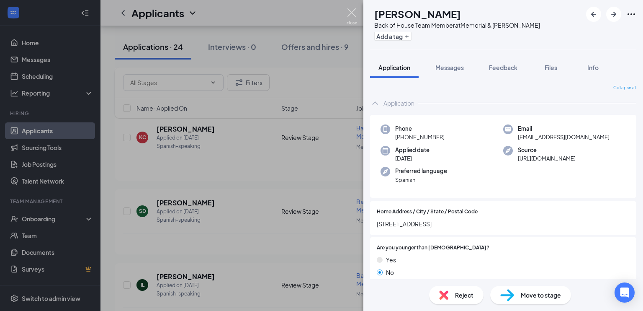
click at [351, 9] on img at bounding box center [352, 16] width 10 height 16
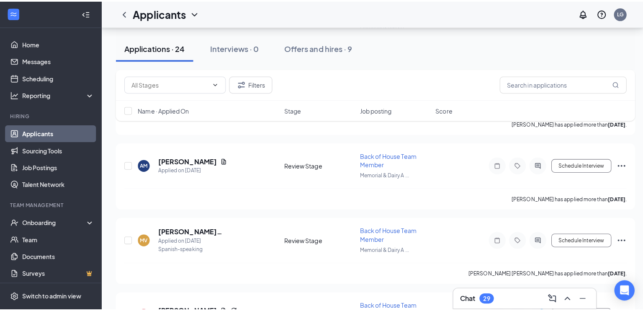
scroll to position [1280, 0]
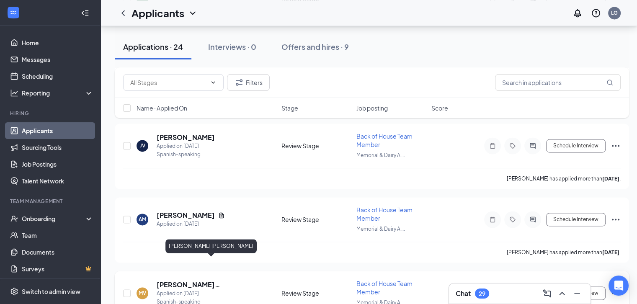
click at [227, 280] on h5 "[PERSON_NAME] [PERSON_NAME]" at bounding box center [208, 284] width 102 height 9
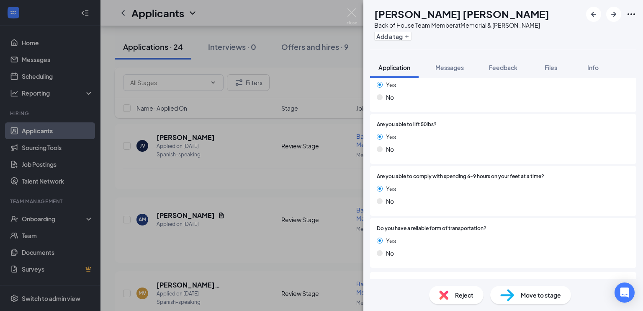
scroll to position [730, 0]
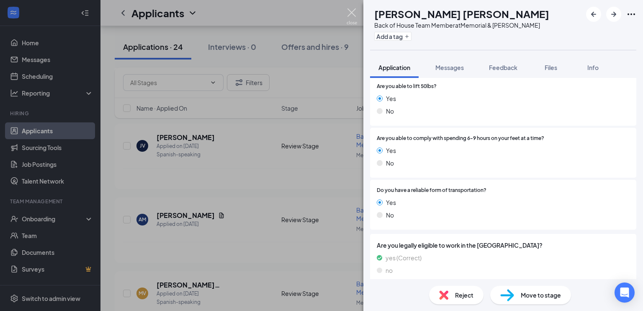
click at [352, 12] on img at bounding box center [352, 16] width 10 height 16
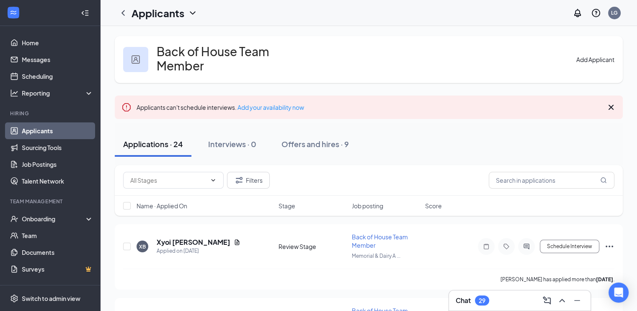
click at [38, 134] on link "Applicants" at bounding box center [58, 130] width 72 height 17
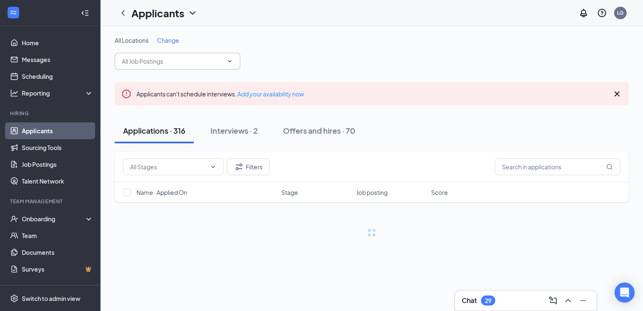
click at [191, 57] on input "text" at bounding box center [172, 61] width 101 height 9
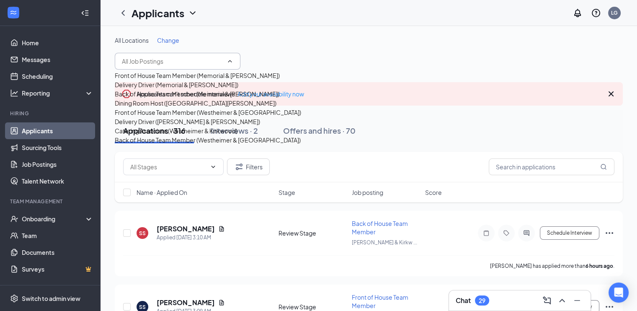
scroll to position [102, 0]
click at [175, 145] on div "Back of House Team Member (Westheimer & [GEOGRAPHIC_DATA])" at bounding box center [208, 139] width 186 height 9
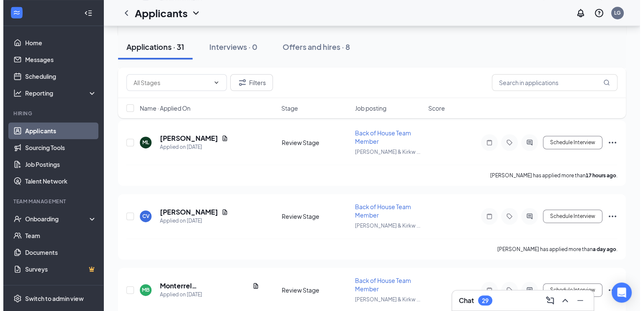
scroll to position [419, 0]
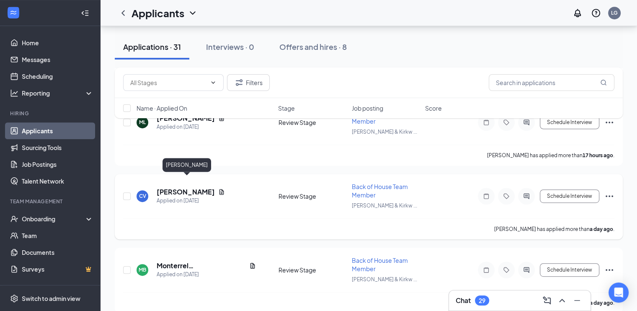
click at [205, 187] on h5 "[PERSON_NAME]" at bounding box center [186, 191] width 58 height 9
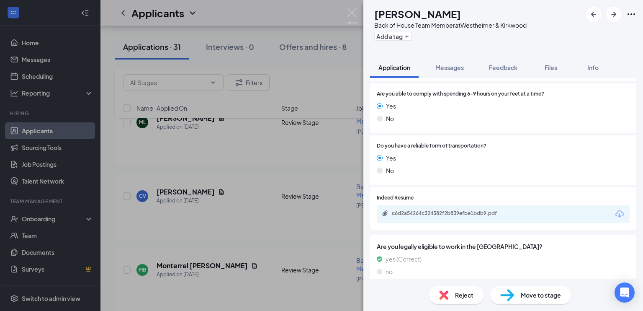
scroll to position [776, 0]
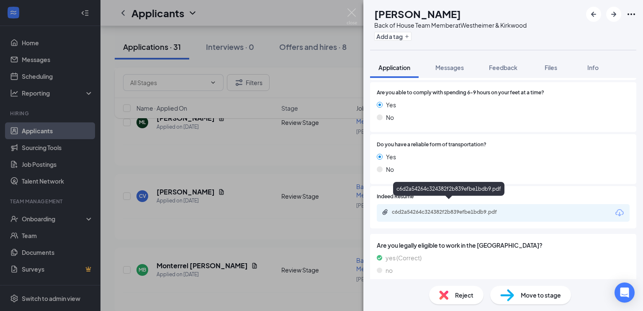
click at [459, 209] on div "c6d2a54264c324382f2b839efbe1bdb9.pdf" at bounding box center [450, 212] width 117 height 7
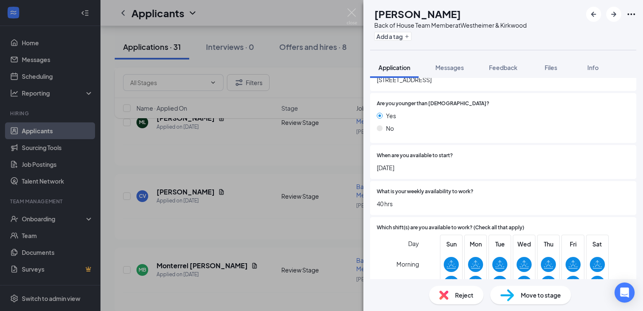
scroll to position [0, 0]
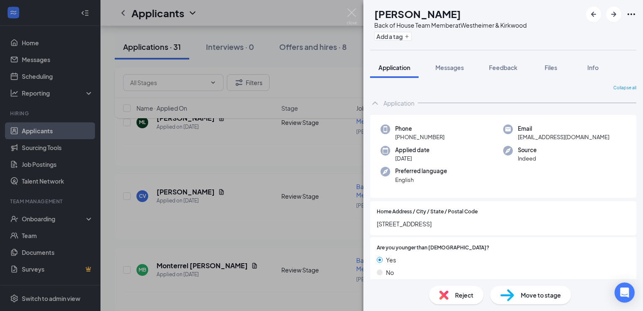
drag, startPoint x: 392, startPoint y: 11, endPoint x: 488, endPoint y: 9, distance: 96.8
click at [461, 9] on h1 "[PERSON_NAME]" at bounding box center [417, 14] width 87 height 14
copy h1 "[PERSON_NAME]"
drag, startPoint x: 402, startPoint y: 136, endPoint x: 444, endPoint y: 139, distance: 42.0
click at [444, 139] on div "Phone [PHONE_NUMBER]" at bounding box center [442, 132] width 123 height 17
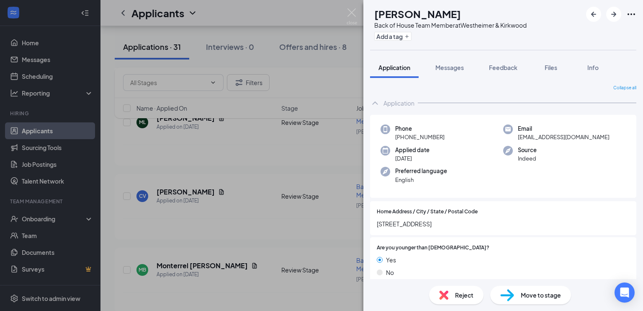
copy span "[PHONE_NUMBER]"
click at [350, 11] on img at bounding box center [352, 16] width 10 height 16
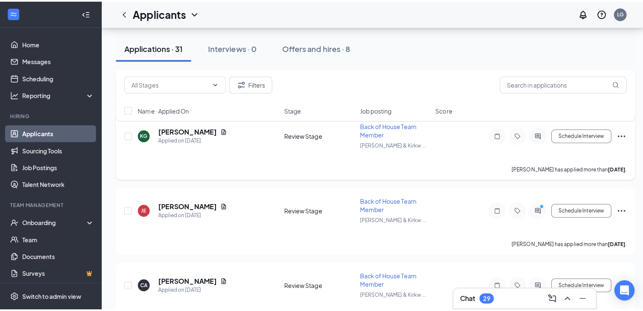
scroll to position [963, 0]
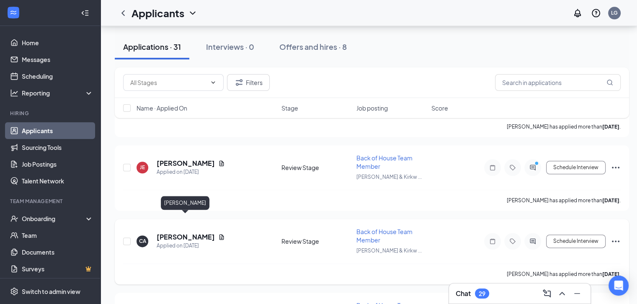
click at [199, 232] on h5 "[PERSON_NAME]" at bounding box center [186, 236] width 58 height 9
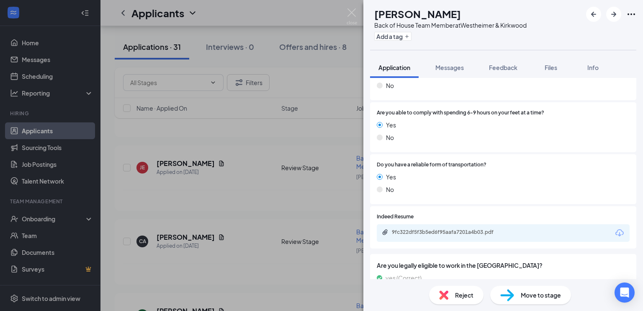
scroll to position [794, 0]
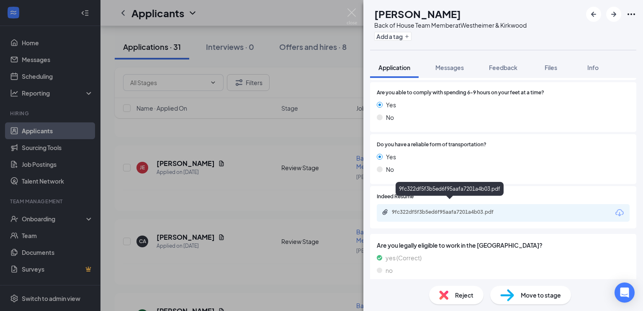
click at [498, 209] on div "9fc322df5f3b5ed6f95aafa7201a4b03.pdf" at bounding box center [450, 212] width 117 height 7
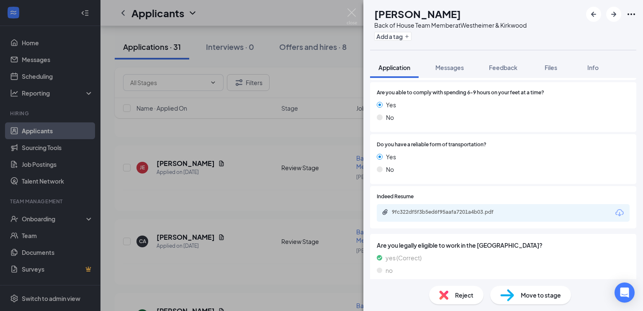
scroll to position [791, 0]
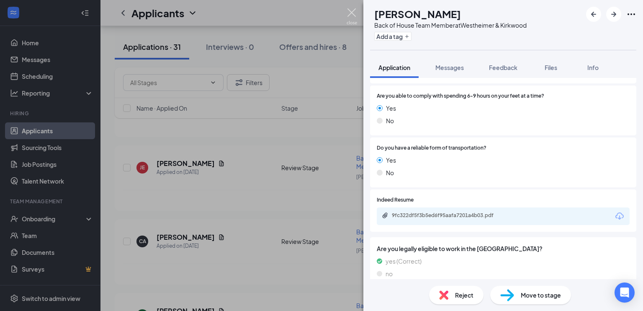
click at [350, 12] on img at bounding box center [352, 16] width 10 height 16
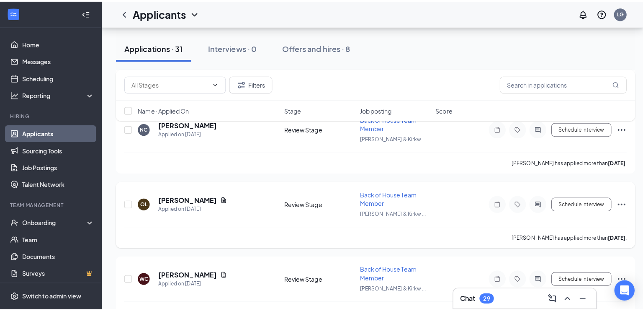
scroll to position [1298, 0]
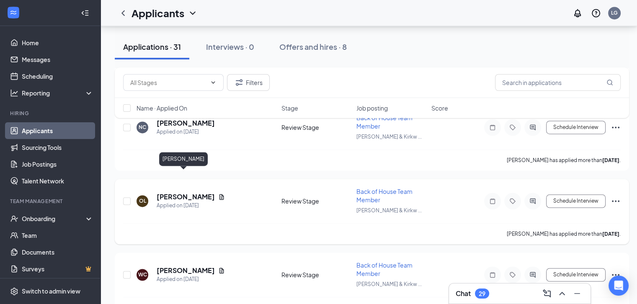
click at [178, 192] on h5 "[PERSON_NAME]" at bounding box center [186, 196] width 58 height 9
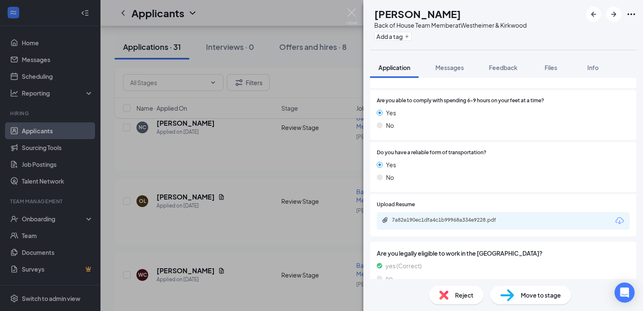
scroll to position [776, 0]
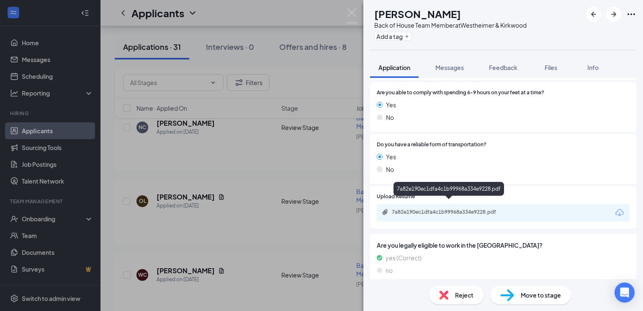
click at [482, 209] on div "7a82e190ec1dfa4c1b99968a334e9228.pdf" at bounding box center [450, 212] width 117 height 7
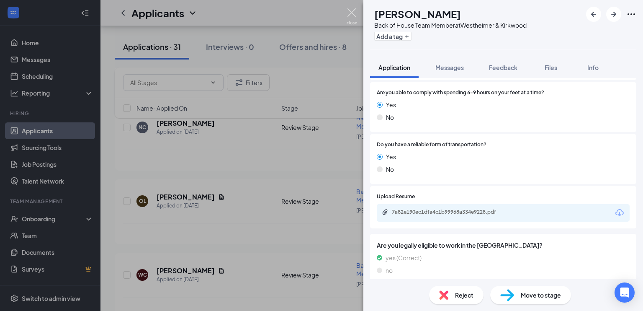
click at [352, 12] on img at bounding box center [352, 16] width 10 height 16
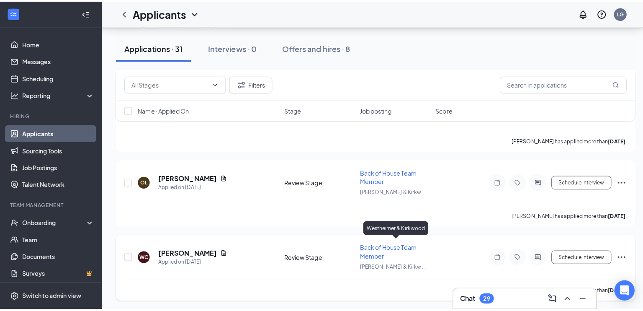
scroll to position [1382, 0]
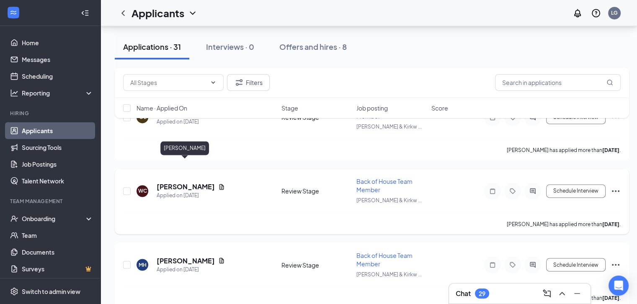
click at [201, 182] on h5 "[PERSON_NAME]" at bounding box center [186, 186] width 58 height 9
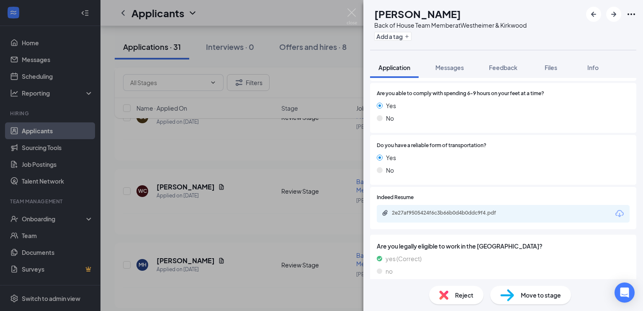
scroll to position [776, 0]
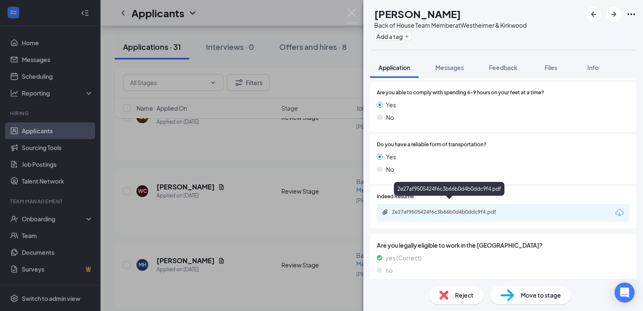
click at [498, 209] on div "2e27af9505424f6c3b66b0d4b0ddc9f4.pdf" at bounding box center [450, 212] width 117 height 7
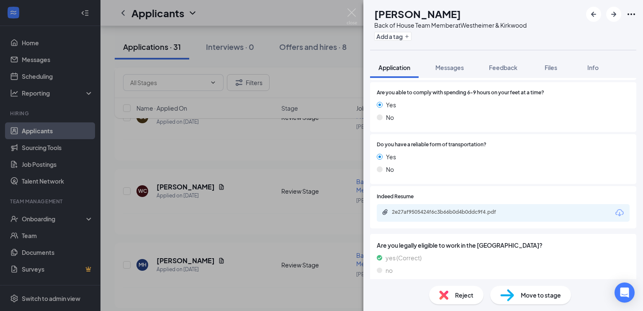
scroll to position [772, 0]
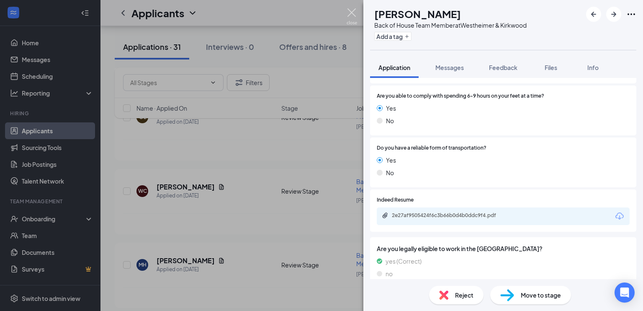
drag, startPoint x: 354, startPoint y: 11, endPoint x: 271, endPoint y: 190, distance: 197.2
click at [354, 11] on img at bounding box center [352, 16] width 10 height 16
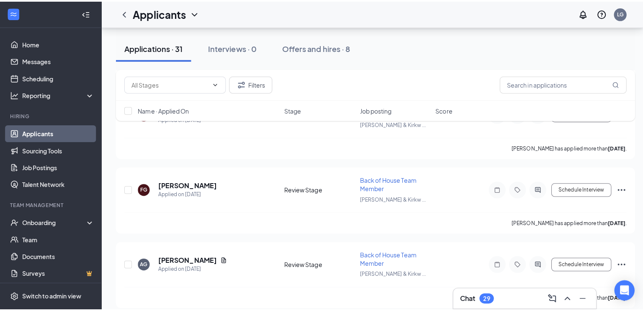
scroll to position [1759, 0]
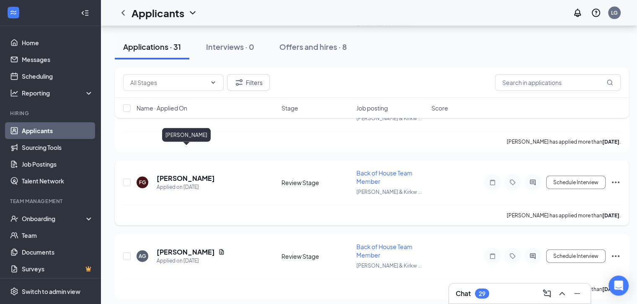
click at [206, 174] on h5 "[PERSON_NAME]" at bounding box center [186, 178] width 58 height 9
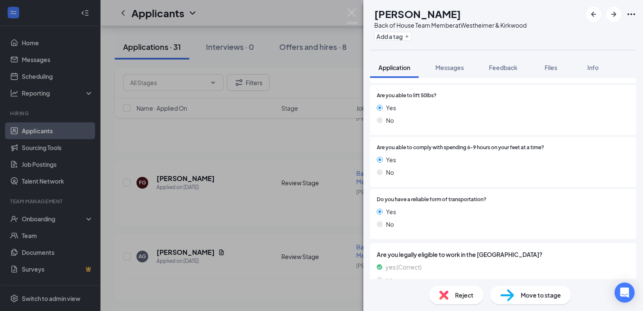
scroll to position [730, 0]
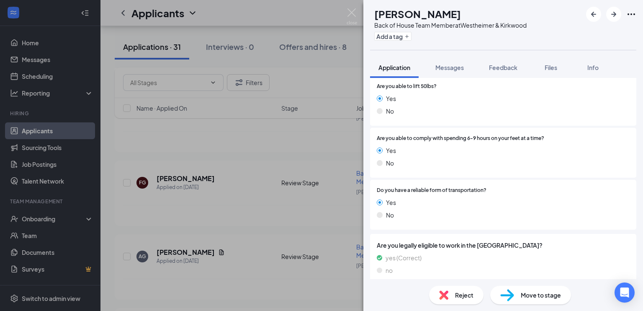
drag, startPoint x: 402, startPoint y: 9, endPoint x: 495, endPoint y: 9, distance: 93.8
click at [495, 9] on div "[PERSON_NAME]" at bounding box center [450, 14] width 152 height 14
copy h1 "[PERSON_NAME]"
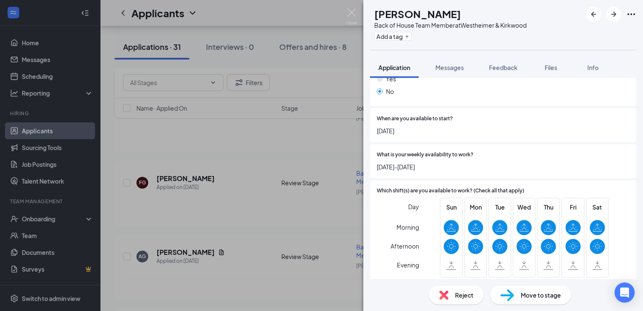
scroll to position [0, 0]
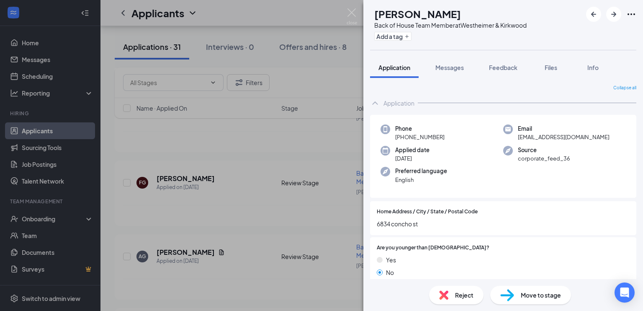
drag, startPoint x: 402, startPoint y: 136, endPoint x: 449, endPoint y: 137, distance: 47.3
click at [449, 137] on div "Phone [PHONE_NUMBER]" at bounding box center [442, 132] width 123 height 17
copy span "[PHONE_NUMBER]"
